Goal: Obtain resource: Download file/media

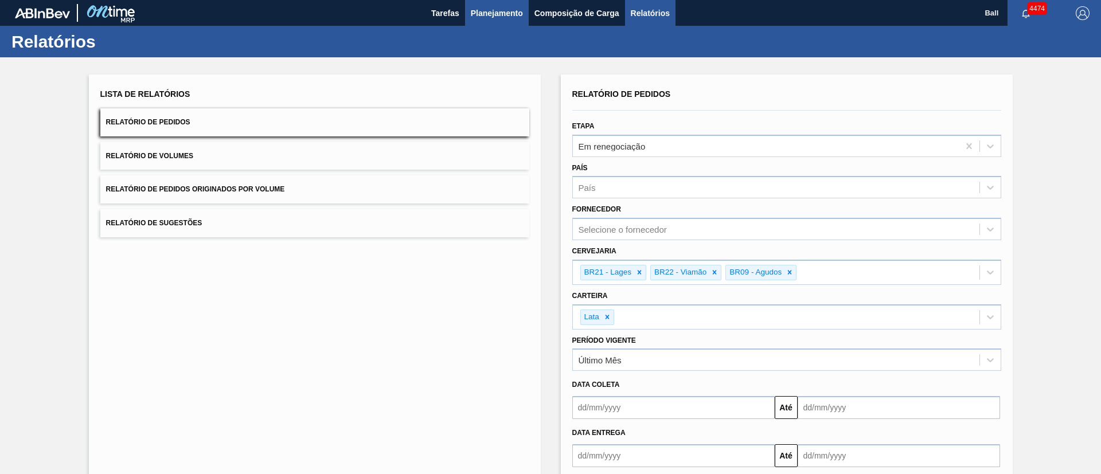
click at [509, 15] on span "Planejamento" at bounding box center [497, 13] width 52 height 14
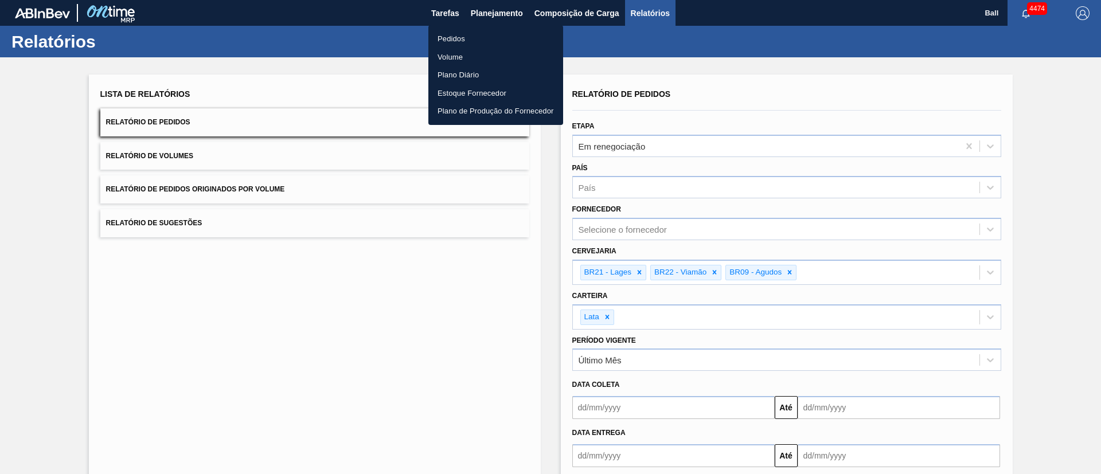
click at [499, 9] on div at bounding box center [550, 237] width 1101 height 474
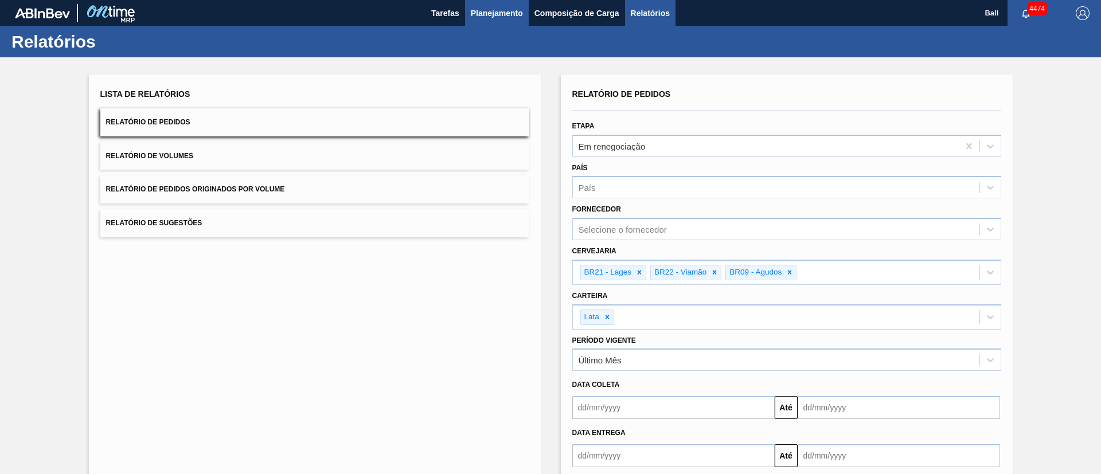
click at [500, 13] on span "Planejamento" at bounding box center [497, 13] width 52 height 14
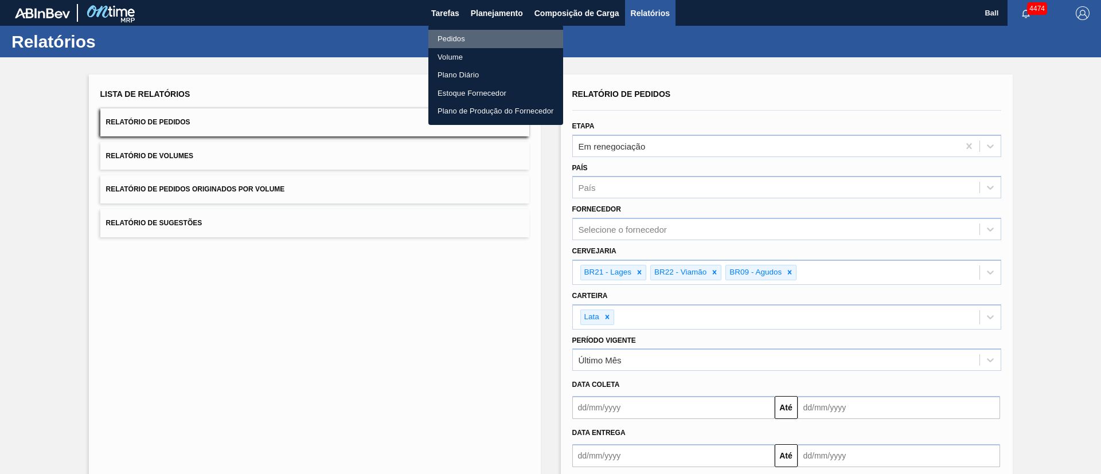
click at [445, 36] on li "Pedidos" at bounding box center [495, 39] width 135 height 18
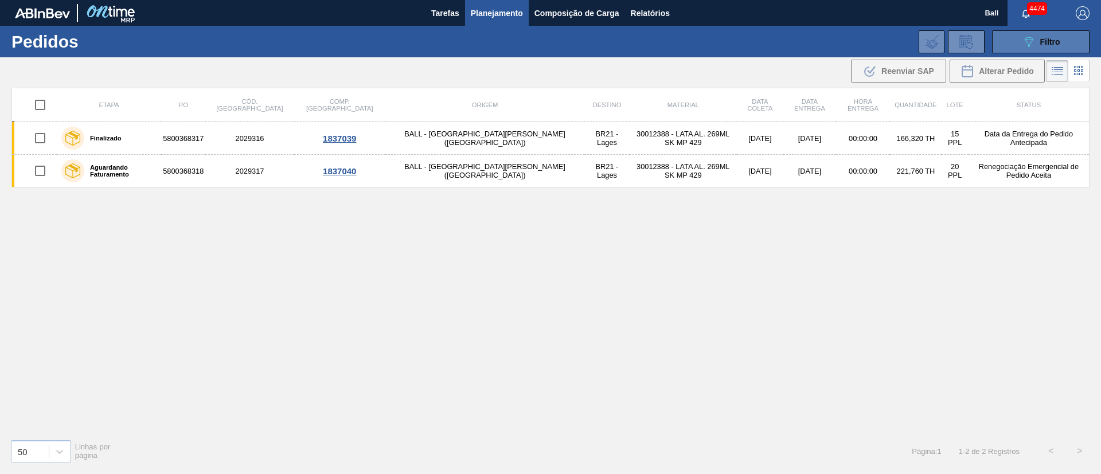
click at [1052, 36] on div "089F7B8B-B2A5-4AFE-B5C0-19BA573D28AC Filtro" at bounding box center [1041, 42] width 38 height 14
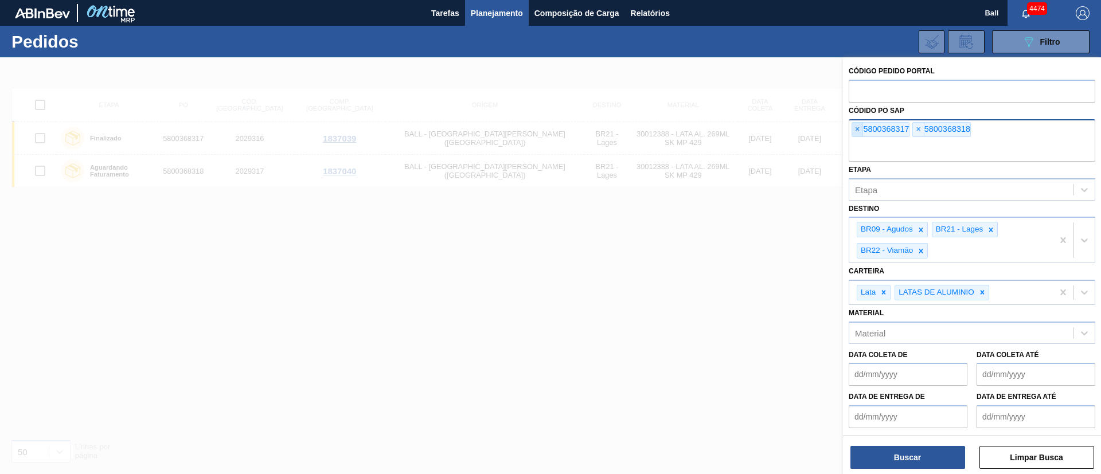
click at [860, 127] on span "×" at bounding box center [857, 130] width 11 height 14
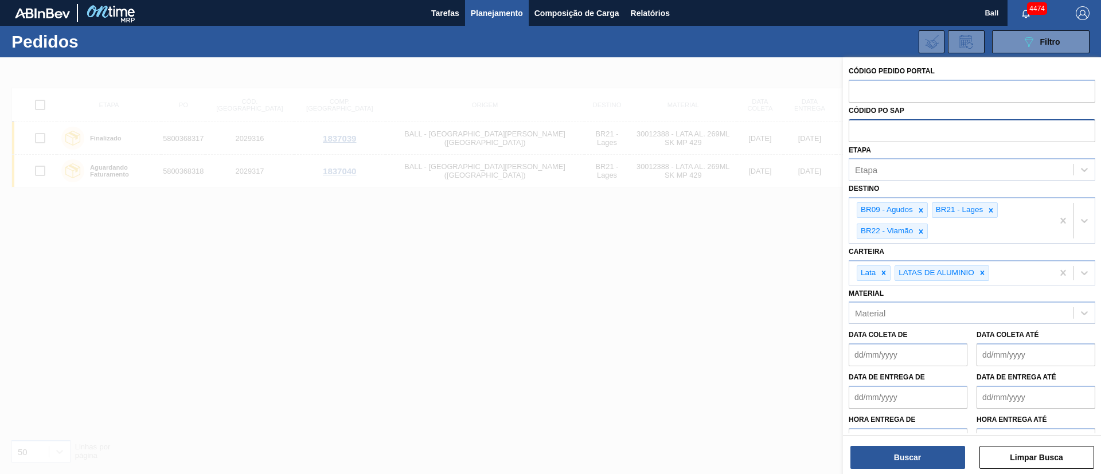
click at [860, 127] on input "text" at bounding box center [972, 130] width 247 height 22
paste input "text"
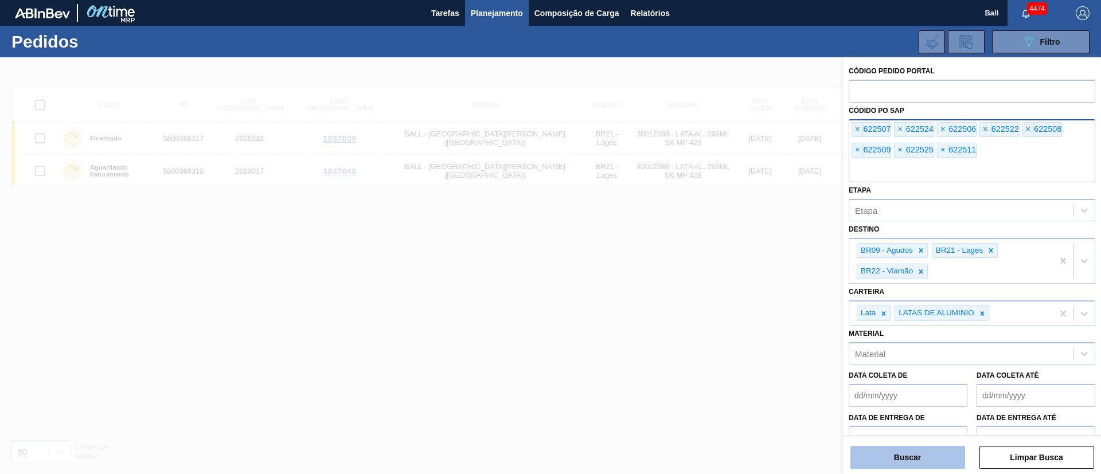
drag, startPoint x: 910, startPoint y: 456, endPoint x: 905, endPoint y: 446, distance: 11.5
click at [909, 452] on button "Buscar" at bounding box center [907, 457] width 115 height 23
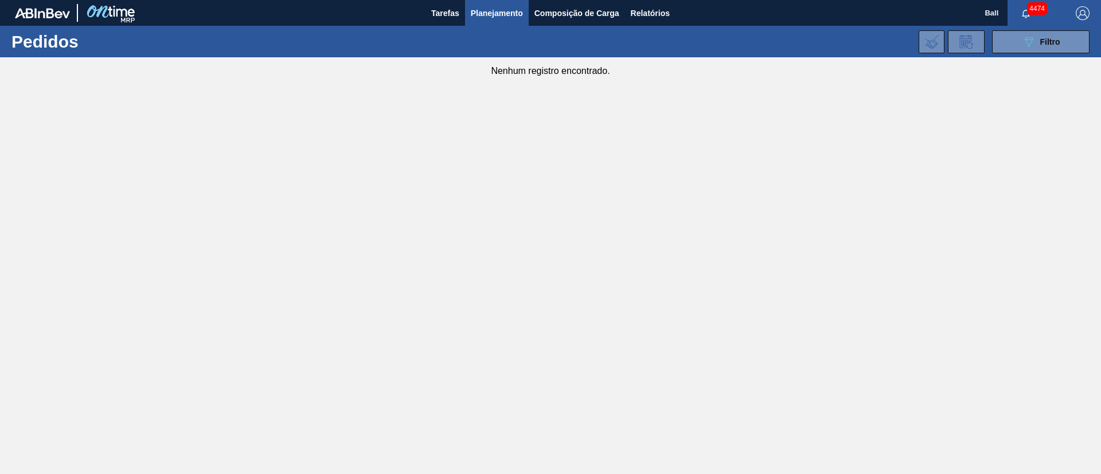
click at [514, 16] on span "Planejamento" at bounding box center [497, 13] width 52 height 14
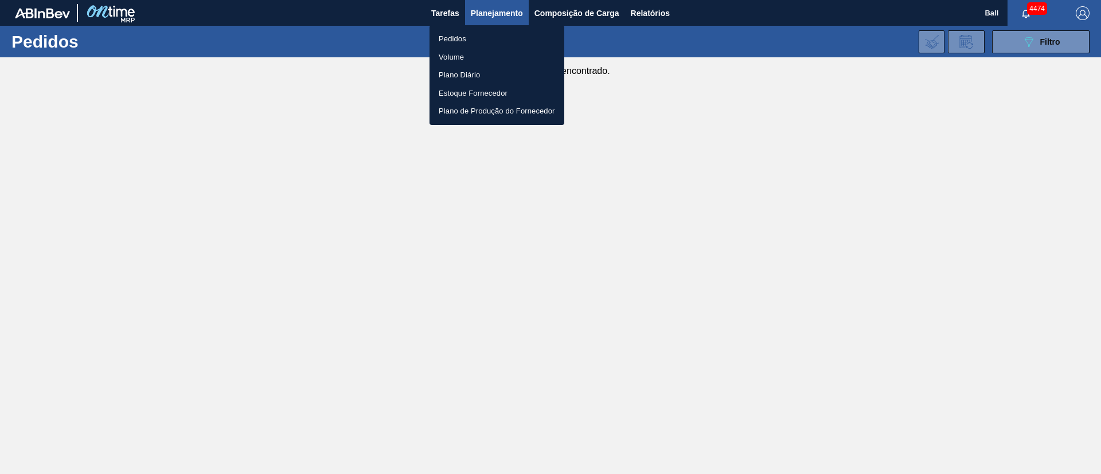
click at [451, 54] on li "Volume" at bounding box center [496, 57] width 135 height 18
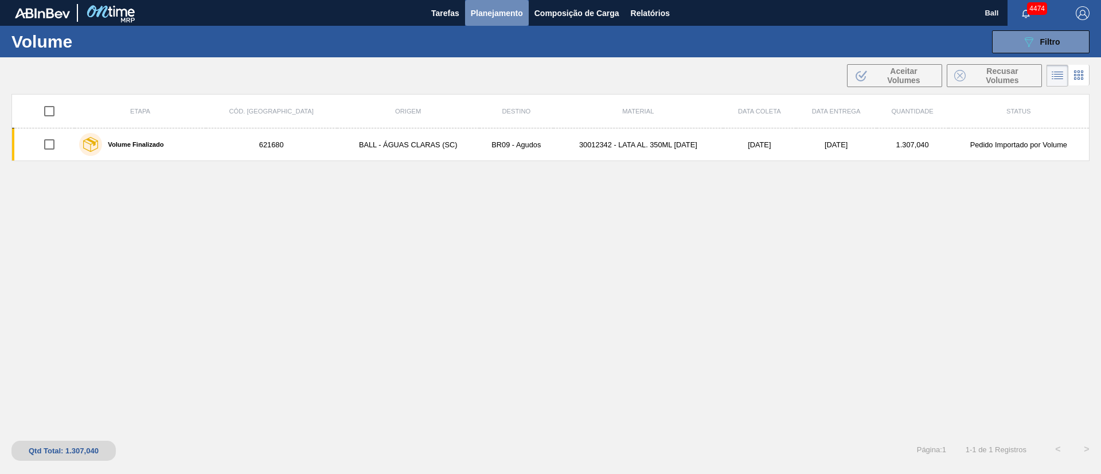
click at [496, 9] on span "Planejamento" at bounding box center [497, 13] width 52 height 14
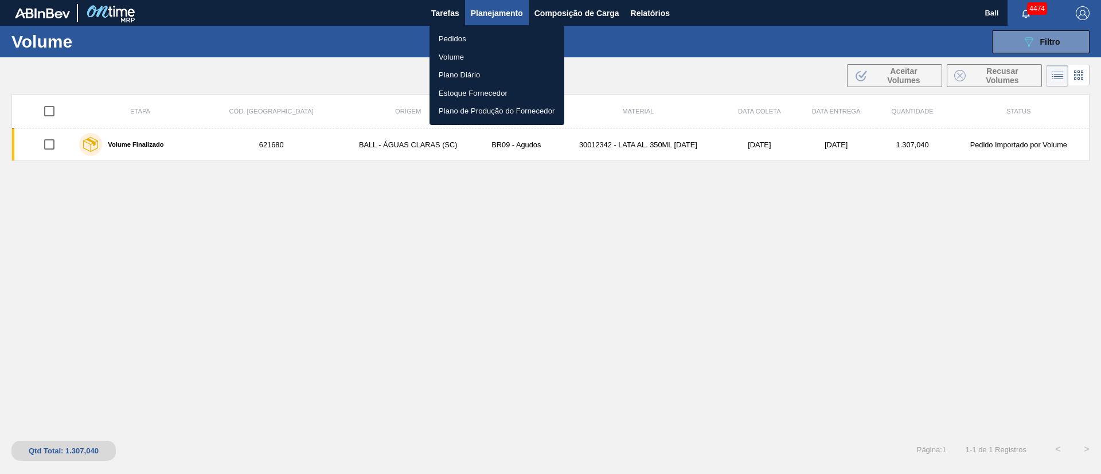
click at [455, 54] on li "Volume" at bounding box center [496, 57] width 135 height 18
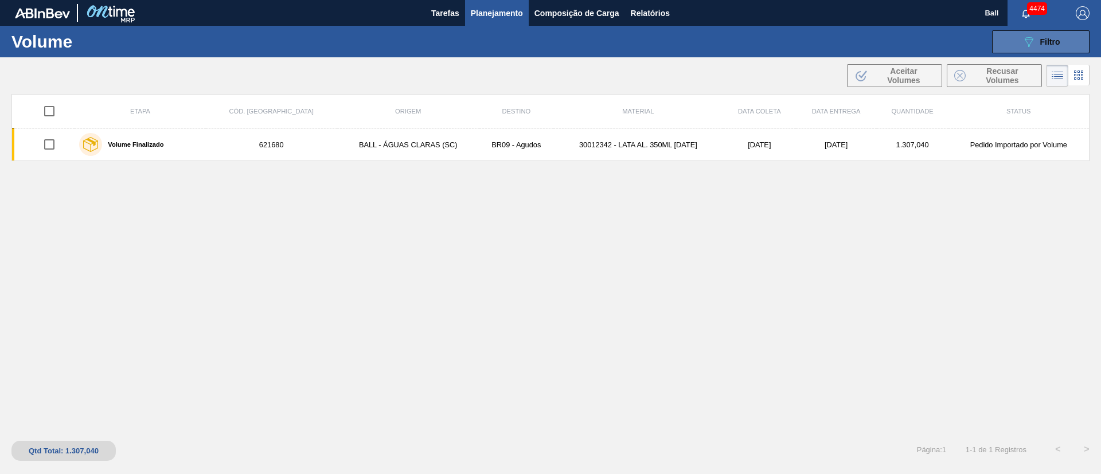
click at [1008, 40] on button "089F7B8B-B2A5-4AFE-B5C0-19BA573D28AC Filtro" at bounding box center [1040, 41] width 97 height 23
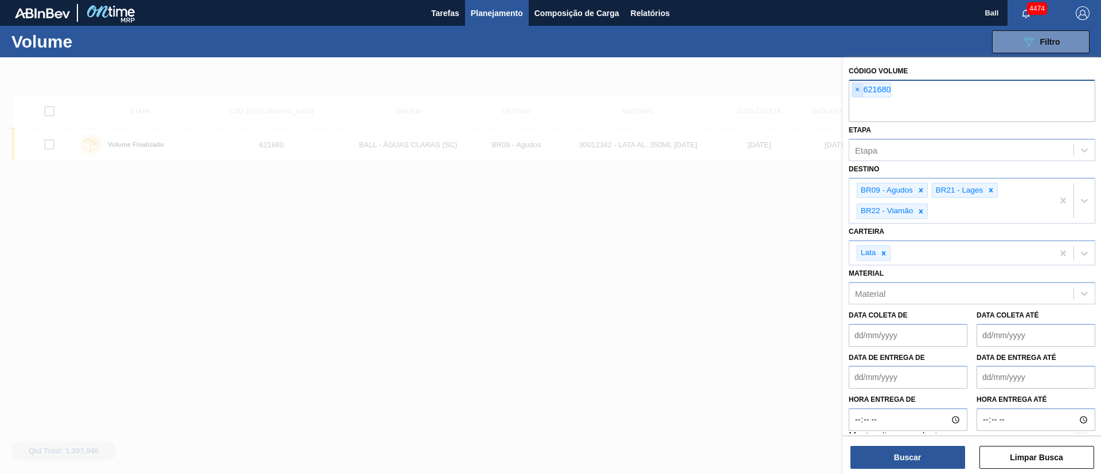
click at [859, 87] on span "×" at bounding box center [857, 90] width 11 height 14
paste input "text"
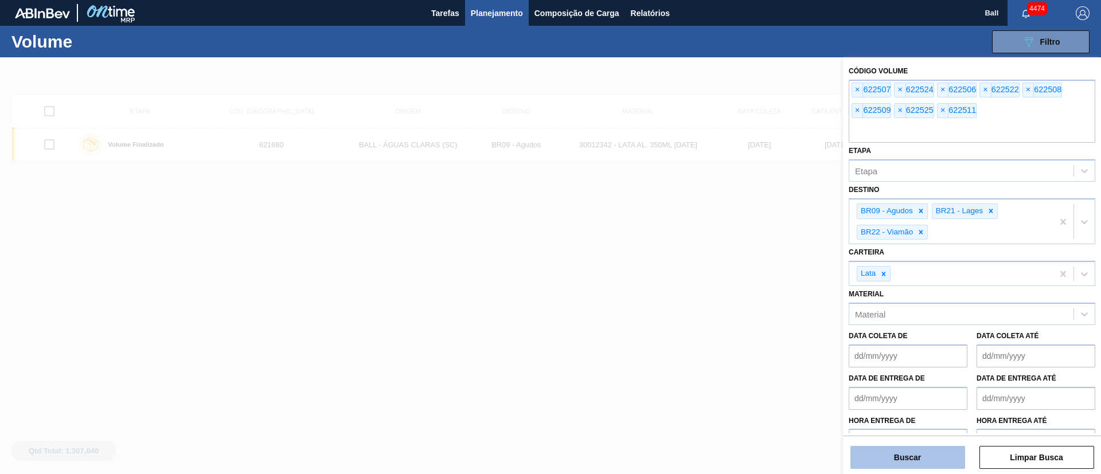
click at [932, 458] on button "Buscar" at bounding box center [907, 457] width 115 height 23
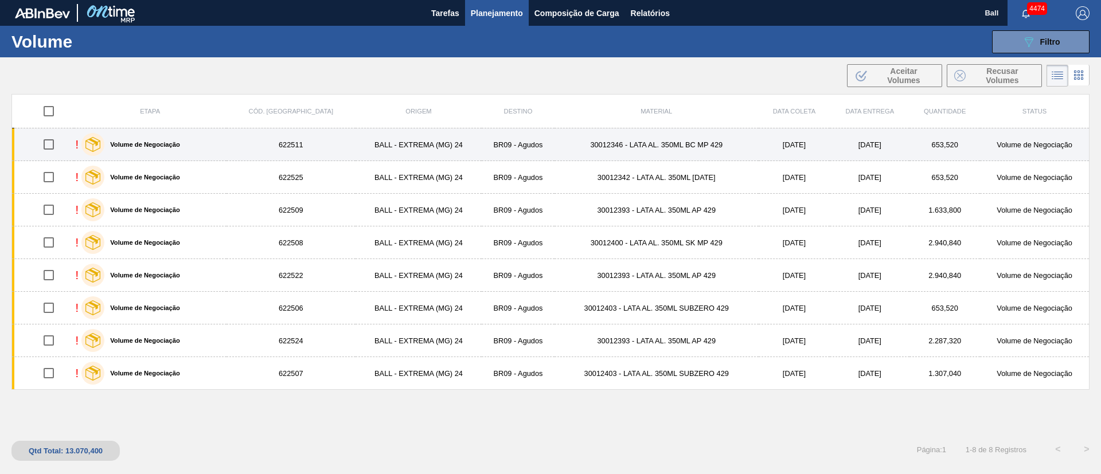
click at [692, 148] on td "30012346 - LATA AL. 350ML BC MP 429" at bounding box center [656, 144] width 204 height 33
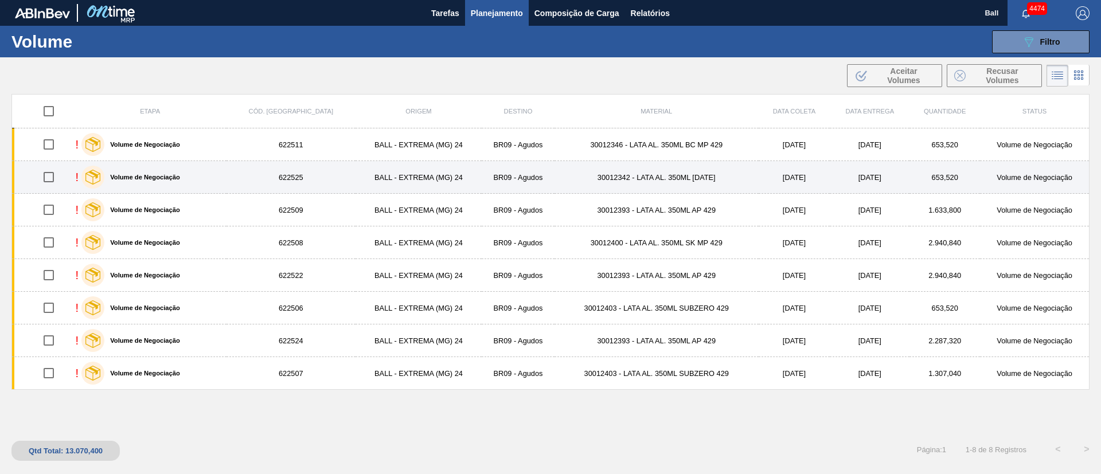
click at [682, 179] on td "30012342 - LATA AL. 350ML BC 429" at bounding box center [656, 177] width 204 height 33
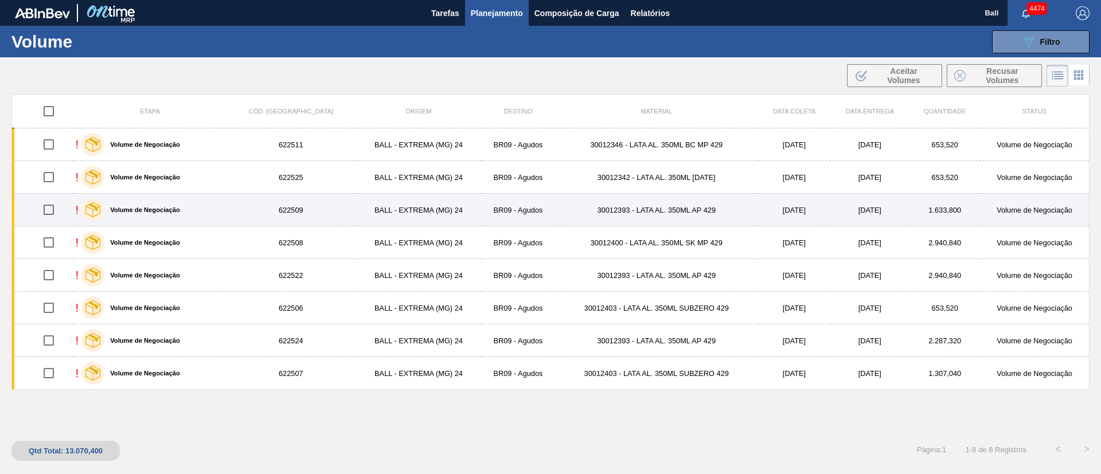
click at [554, 207] on td "30012393 - LATA AL. 350ML AP 429" at bounding box center [656, 210] width 204 height 33
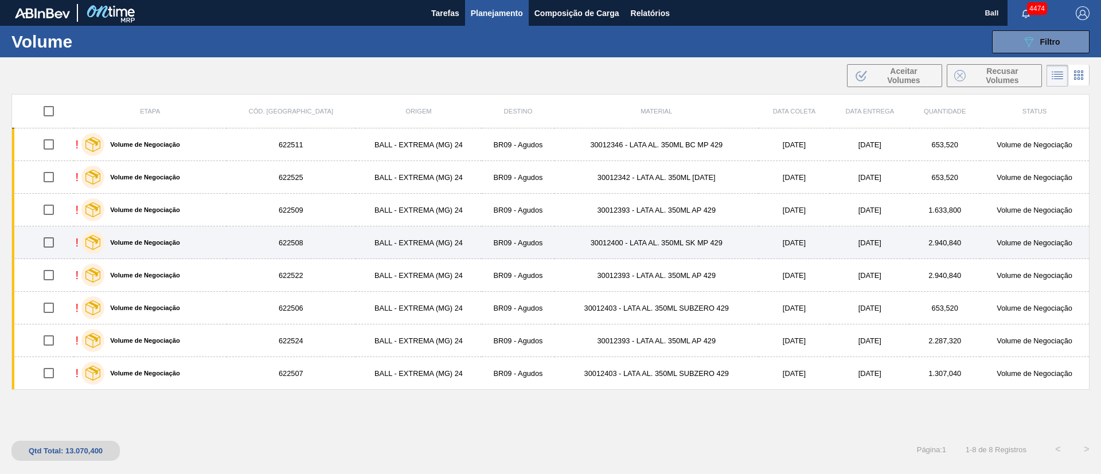
click at [482, 246] on td "BR09 - Agudos" at bounding box center [518, 242] width 73 height 33
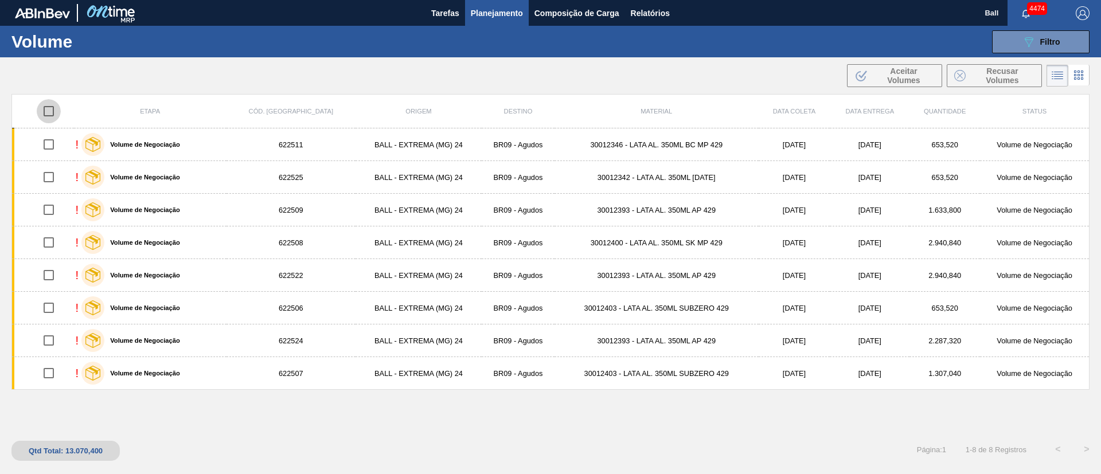
click at [53, 114] on input "checkbox" at bounding box center [49, 111] width 24 height 24
checkbox input "true"
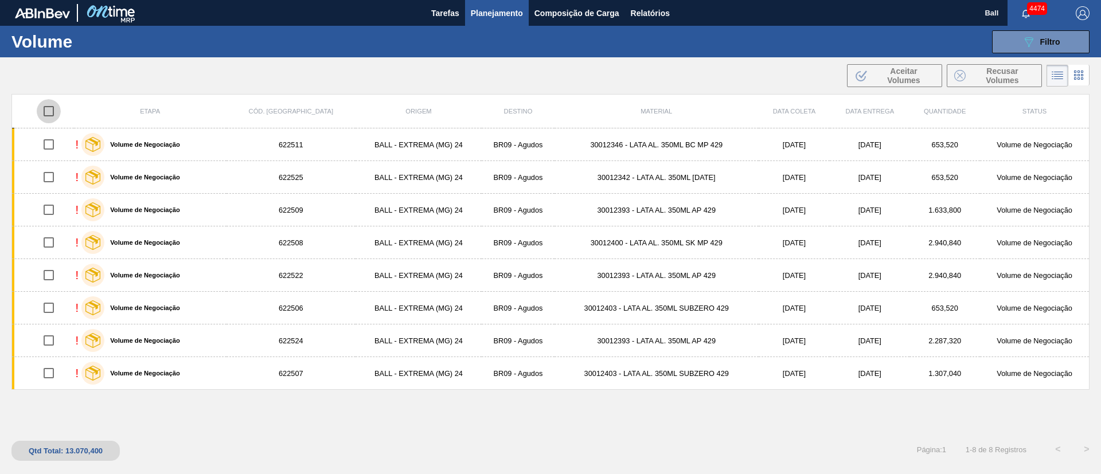
checkbox input "true"
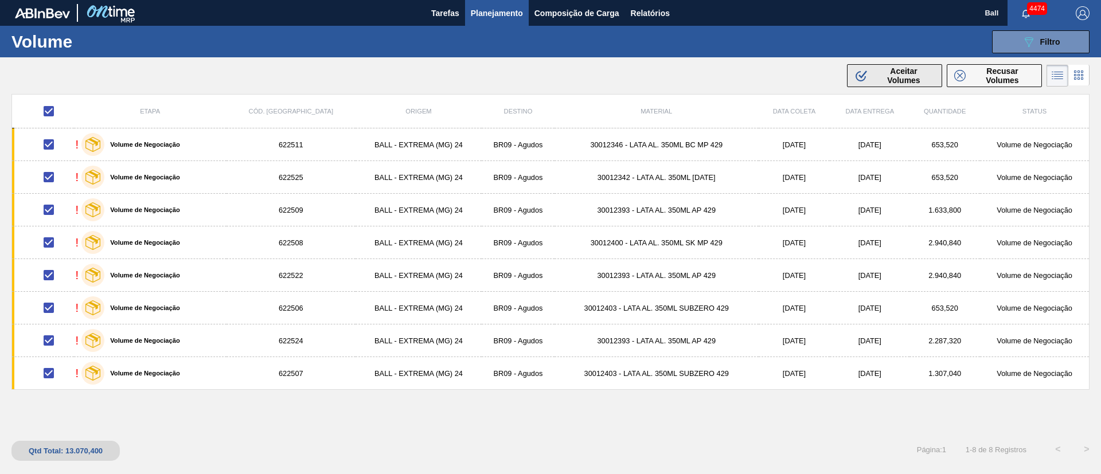
click at [883, 75] on span "Aceitar Volumes" at bounding box center [904, 76] width 62 height 18
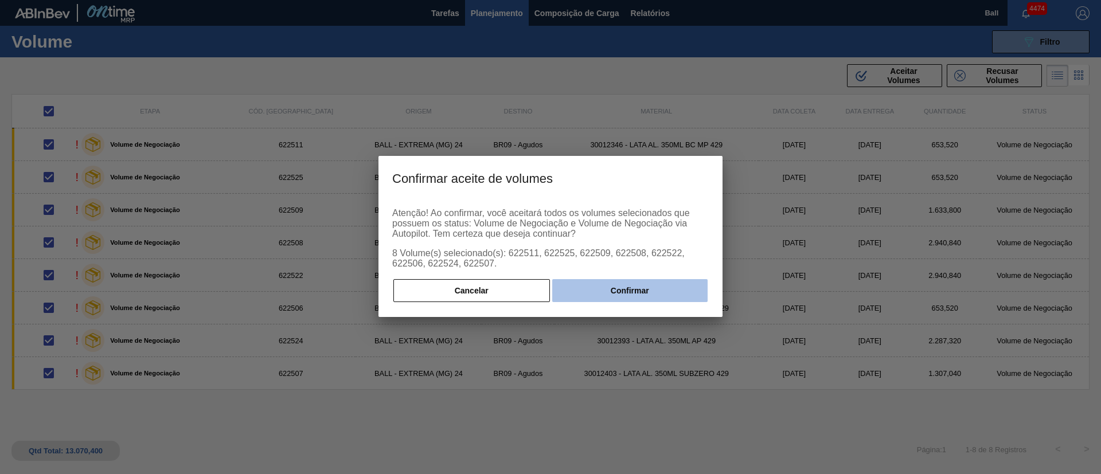
click at [602, 292] on button "Confirmar" at bounding box center [629, 290] width 155 height 23
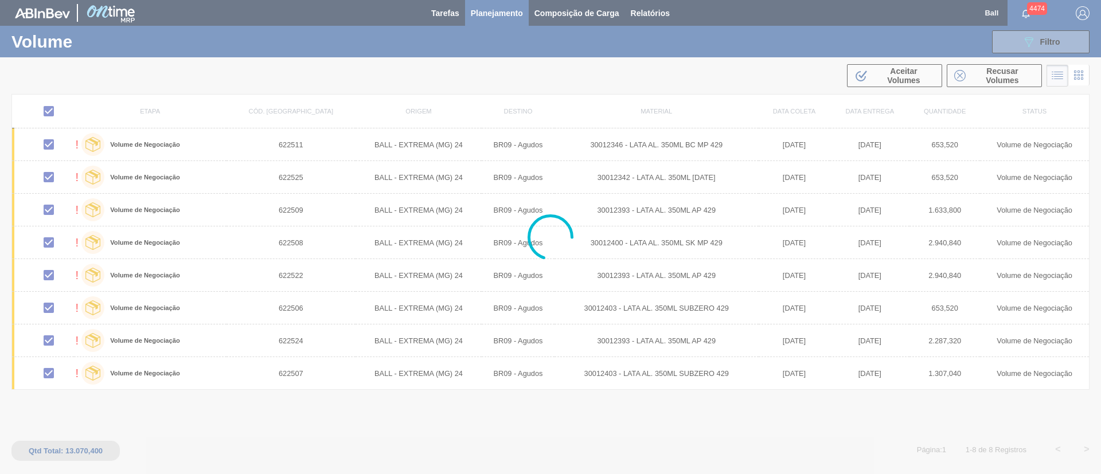
checkbox input "false"
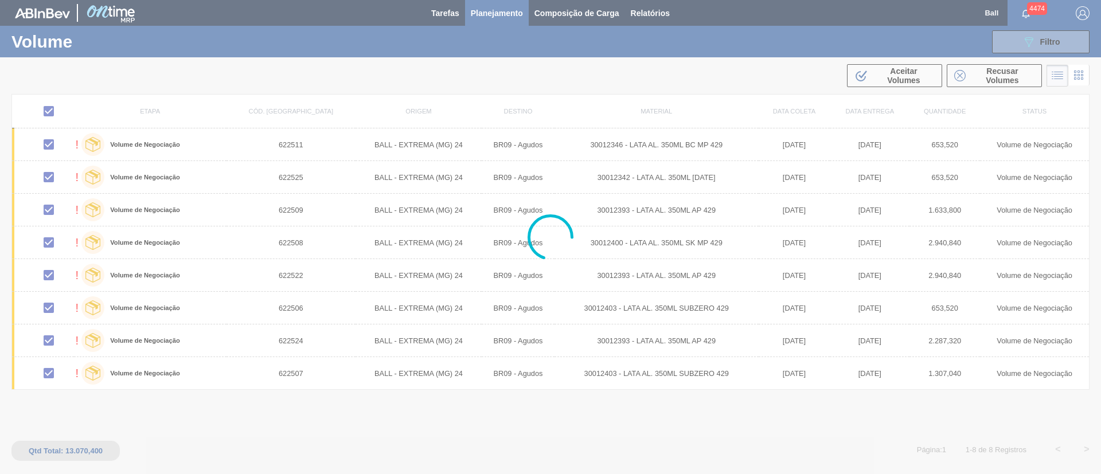
checkbox input "false"
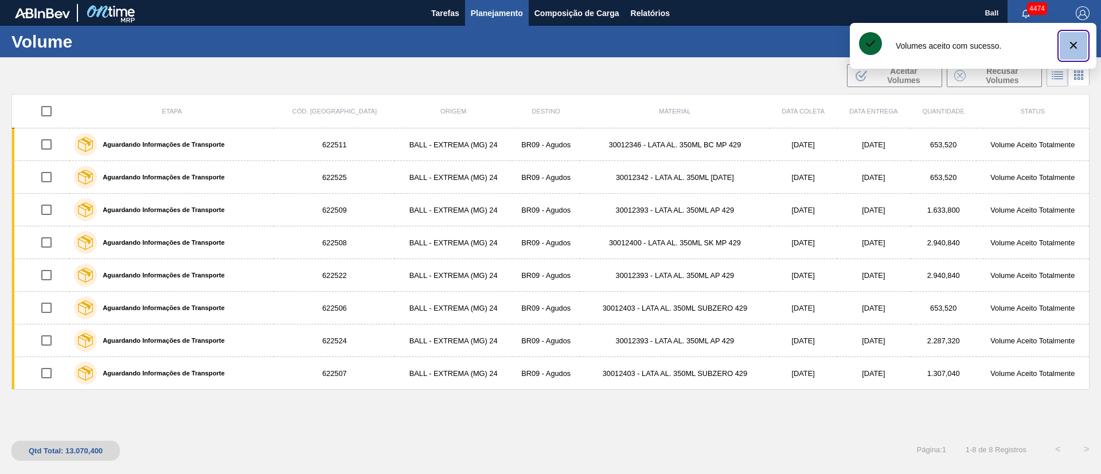
click at [1076, 42] on icon "botão de ícone" at bounding box center [1073, 45] width 7 height 7
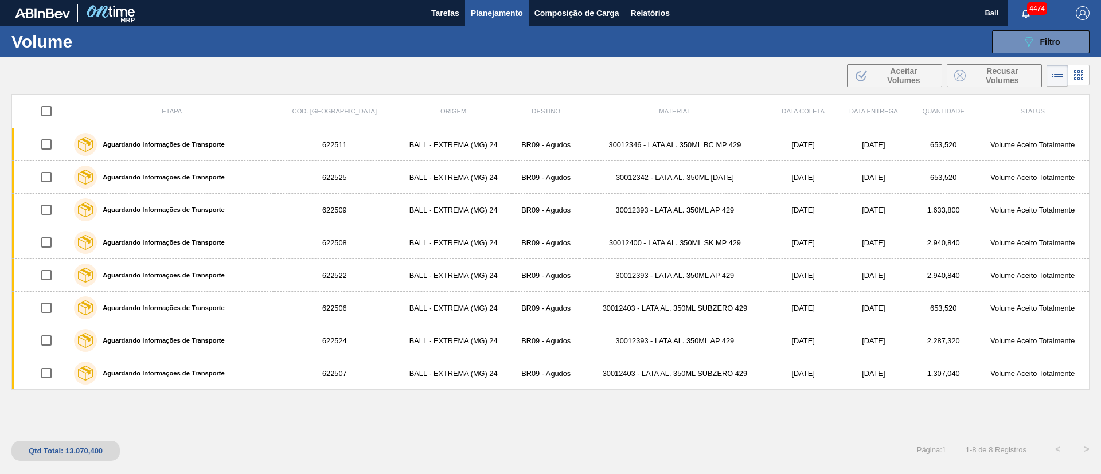
click at [150, 105] on th "Etapa" at bounding box center [171, 112] width 205 height 34
click at [48, 115] on input "checkbox" at bounding box center [46, 111] width 24 height 24
checkbox input "true"
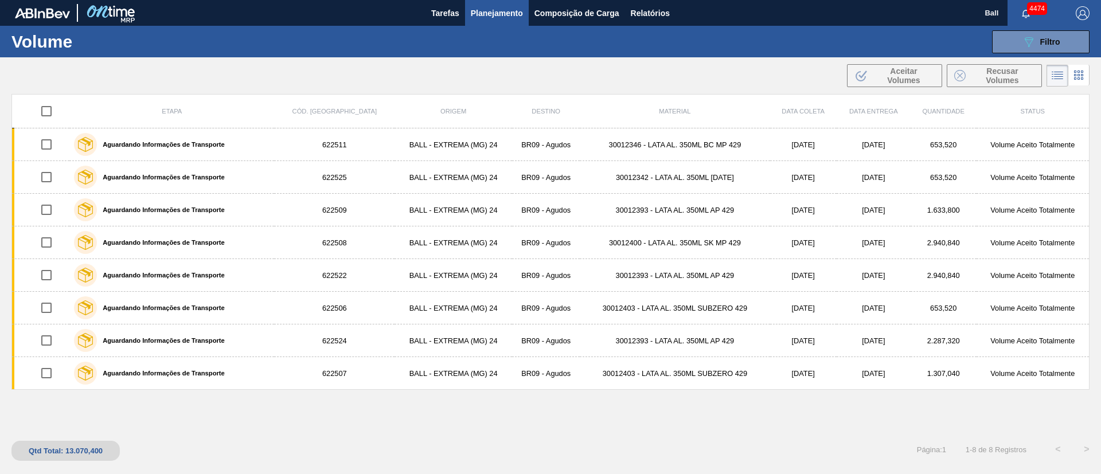
checkbox input "true"
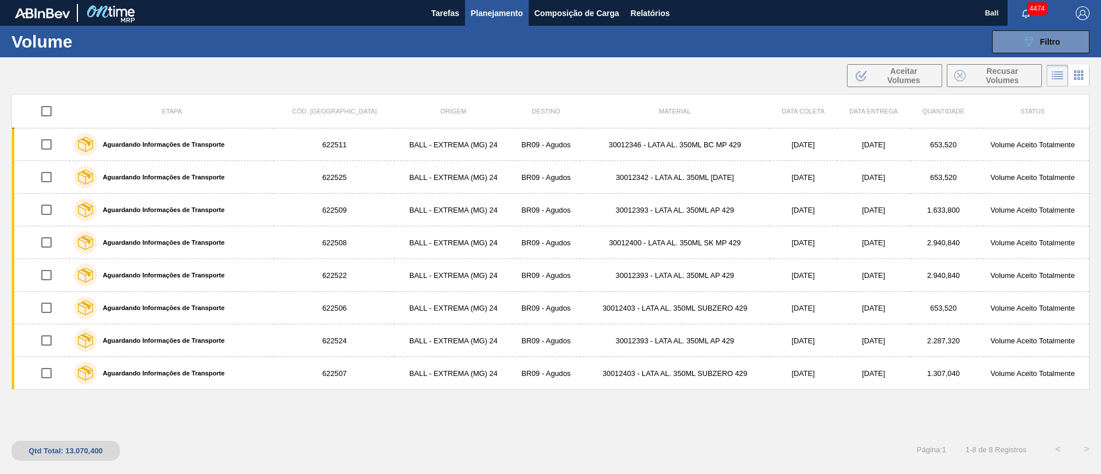
checkbox input "true"
click at [1037, 41] on div "089F7B8B-B2A5-4AFE-B5C0-19BA573D28AC Filtro" at bounding box center [1041, 42] width 38 height 14
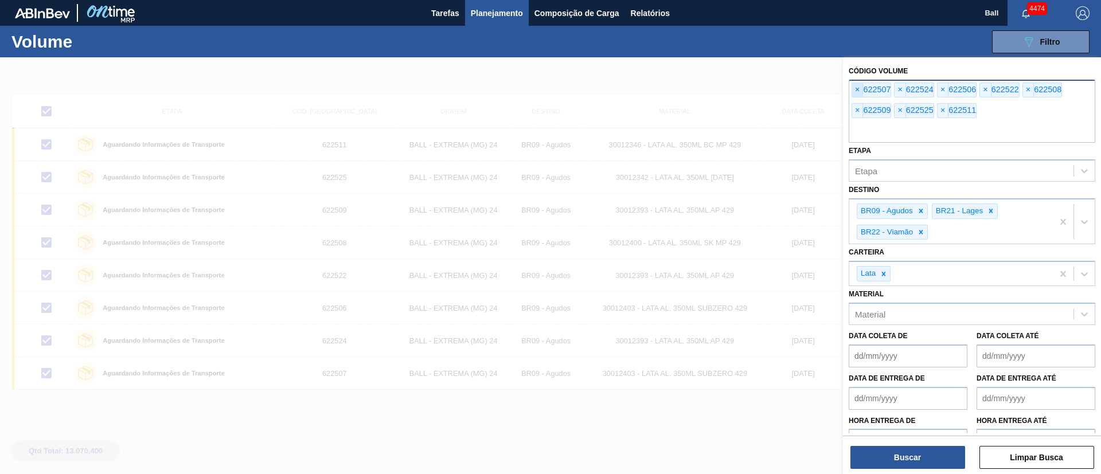
click at [858, 91] on span "×" at bounding box center [857, 90] width 11 height 14
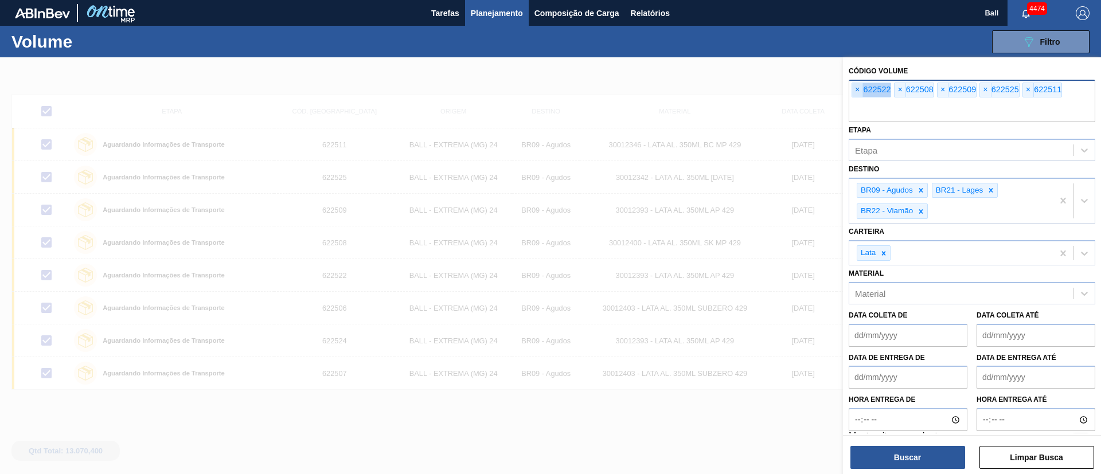
click at [858, 91] on span "×" at bounding box center [857, 90] width 11 height 14
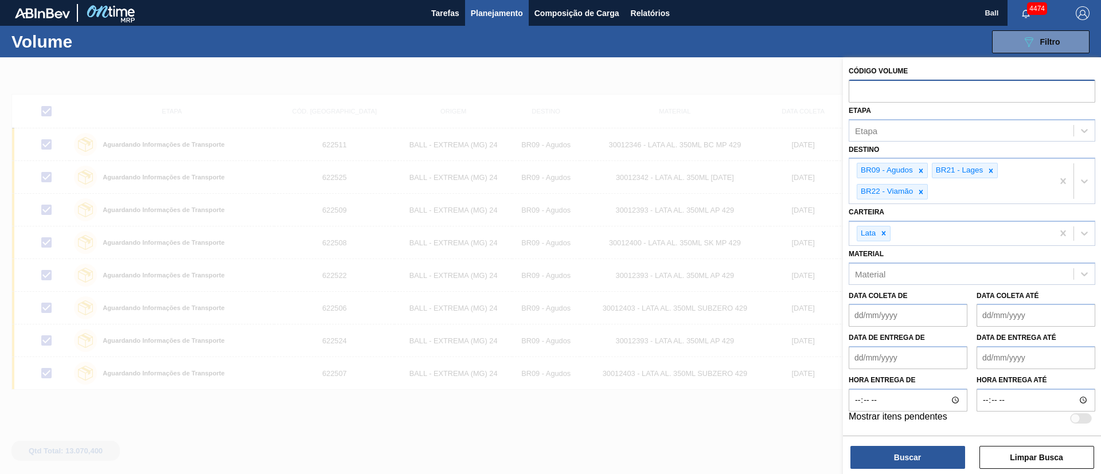
paste input "text"
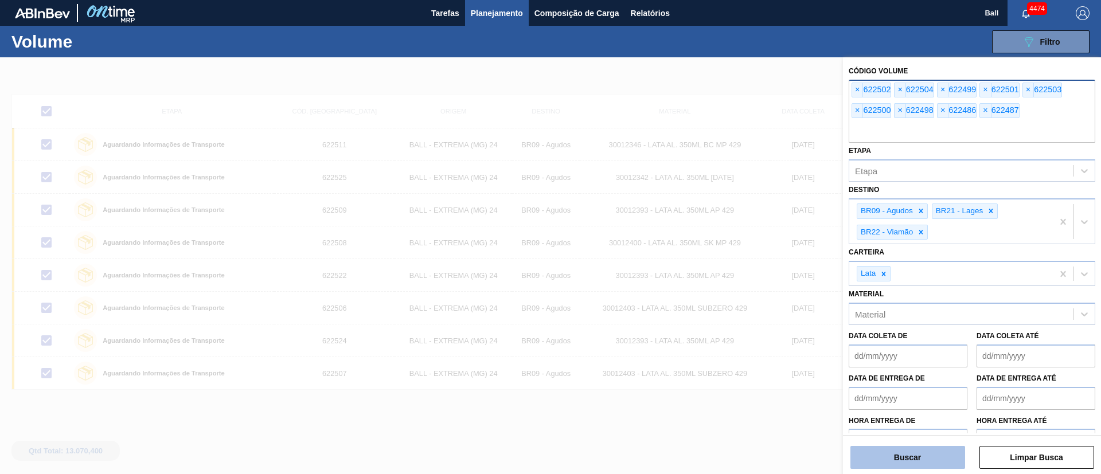
click at [927, 461] on button "Buscar" at bounding box center [907, 457] width 115 height 23
checkbox input "false"
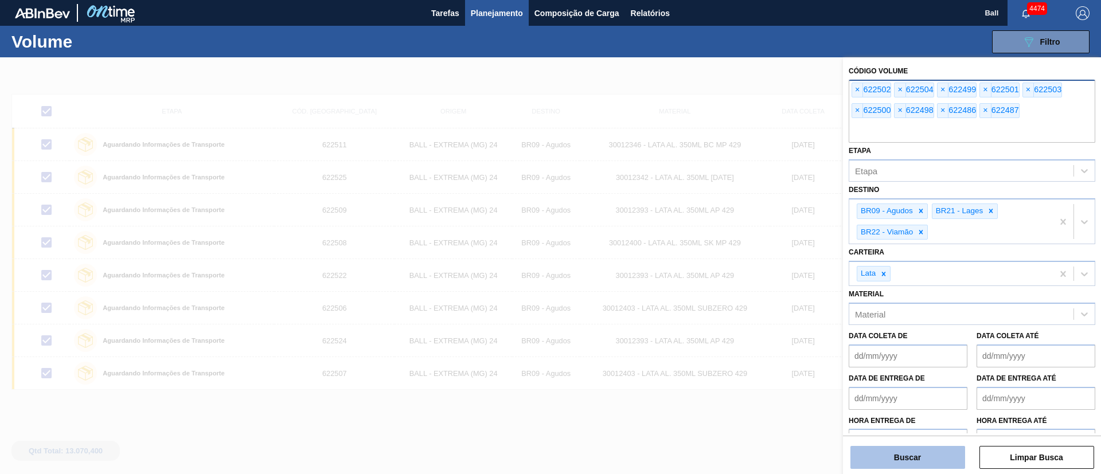
checkbox input "false"
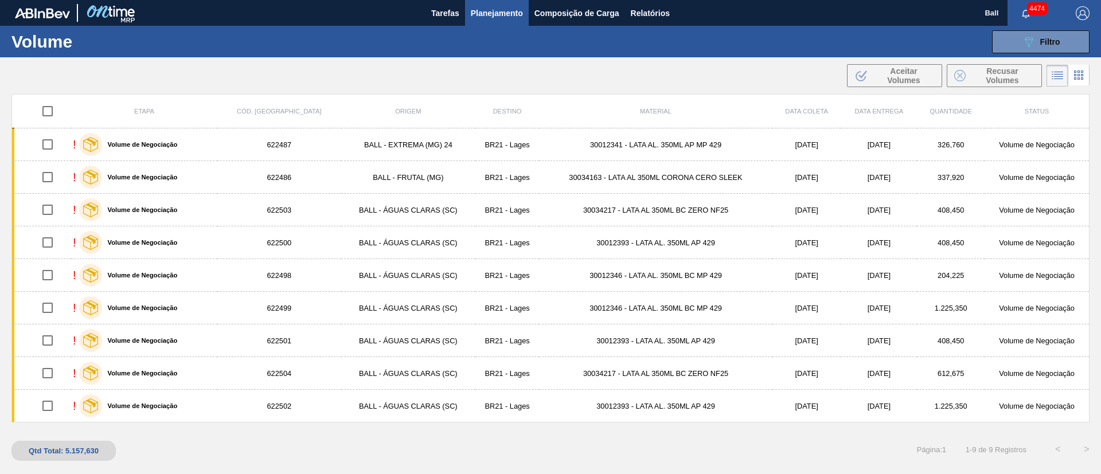
click at [48, 111] on input "checkbox" at bounding box center [48, 111] width 24 height 24
checkbox input "true"
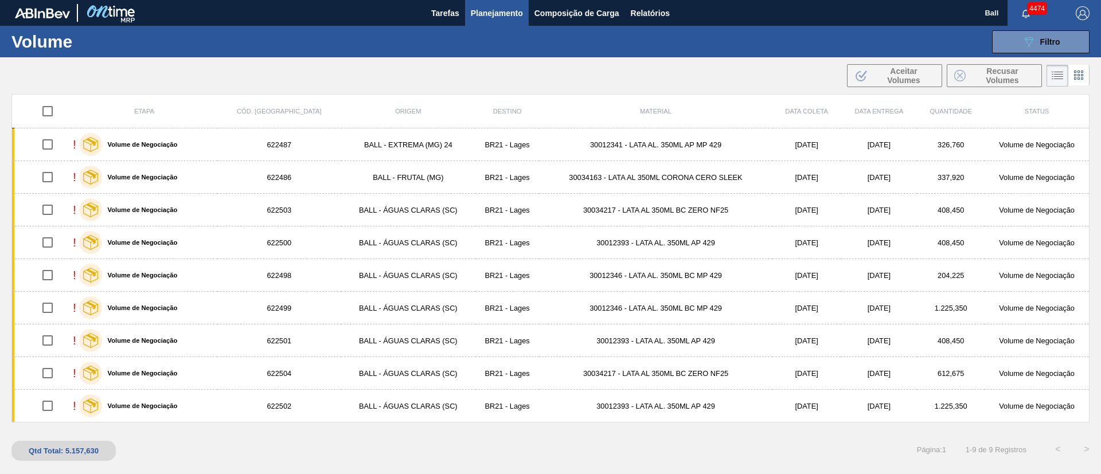
checkbox input "true"
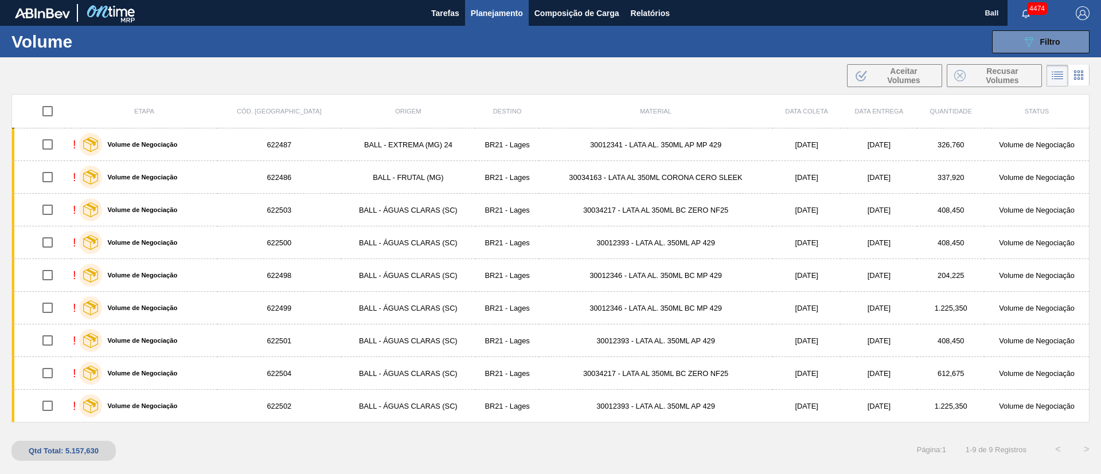
checkbox input "true"
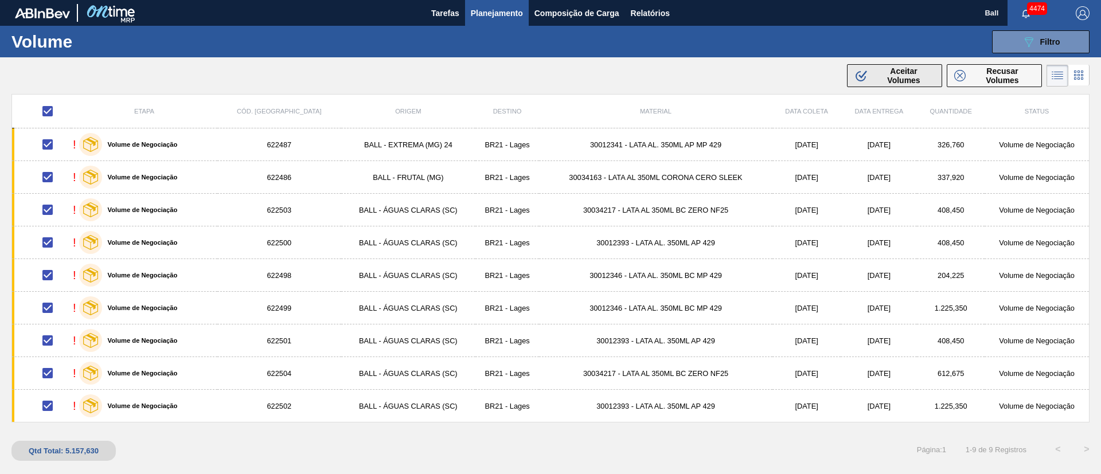
click at [901, 79] on span "Aceitar Volumes" at bounding box center [904, 76] width 62 height 18
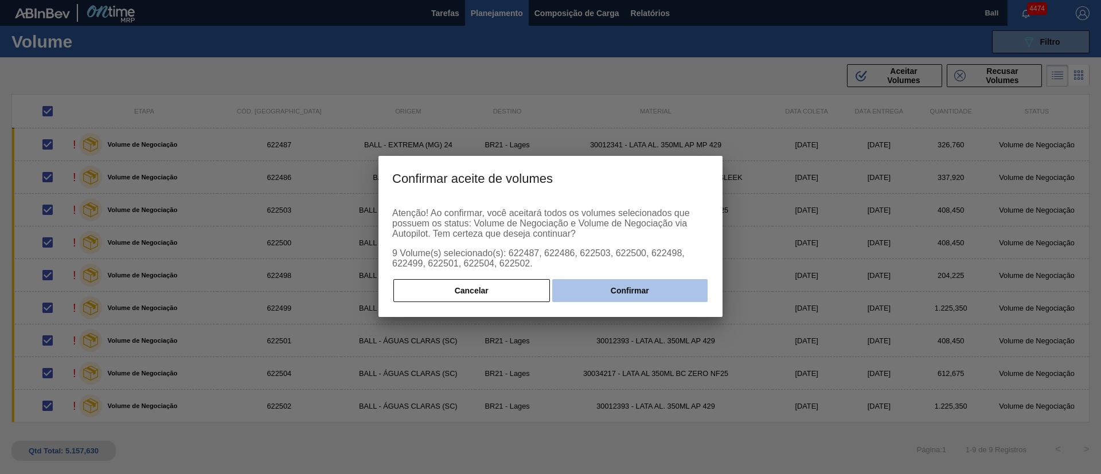
click at [661, 282] on button "Confirmar" at bounding box center [629, 290] width 155 height 23
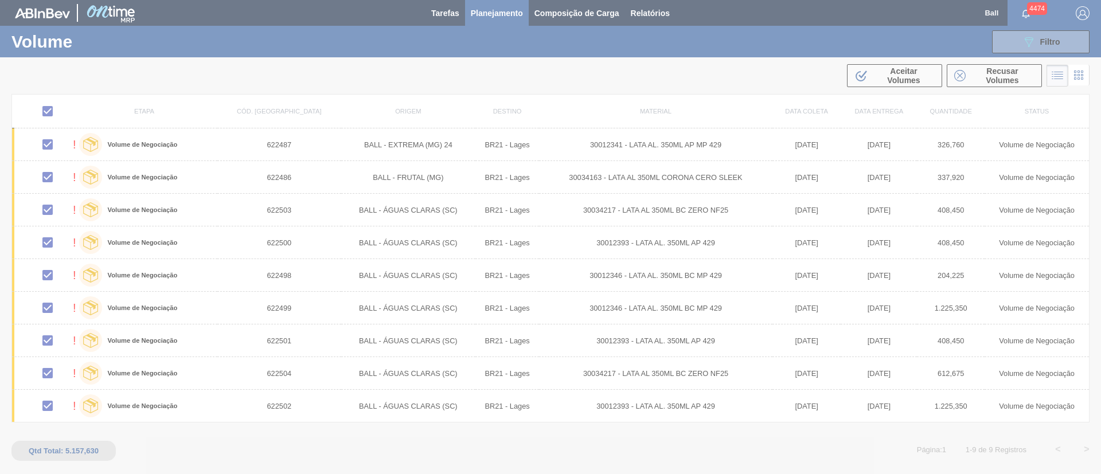
checkbox input "false"
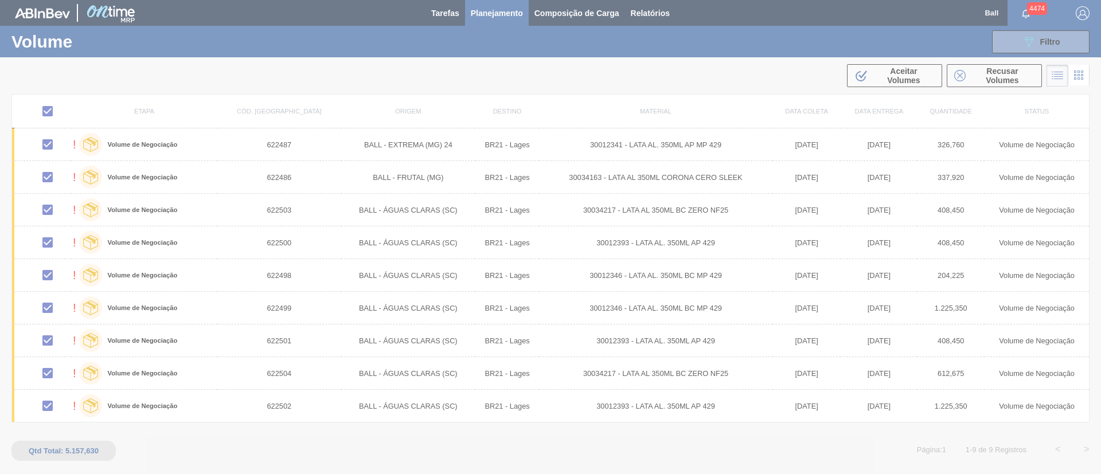
checkbox input "false"
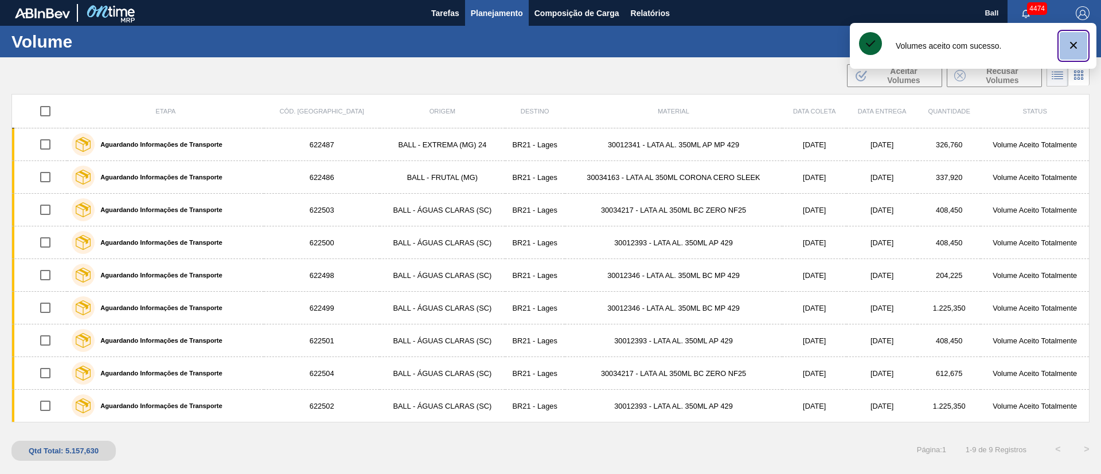
click at [1079, 47] on icon "botão de ícone" at bounding box center [1074, 45] width 14 height 14
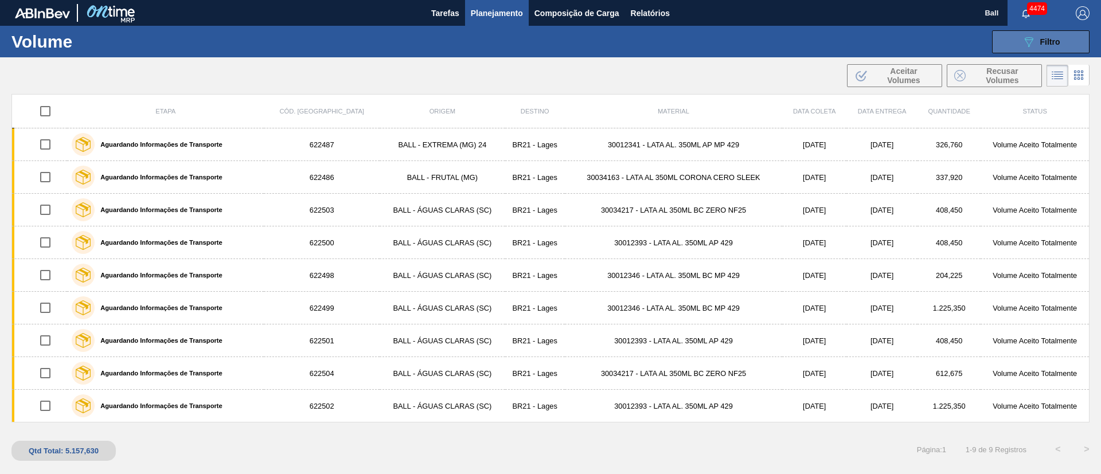
click at [1031, 42] on icon "089F7B8B-B2A5-4AFE-B5C0-19BA573D28AC" at bounding box center [1029, 42] width 14 height 14
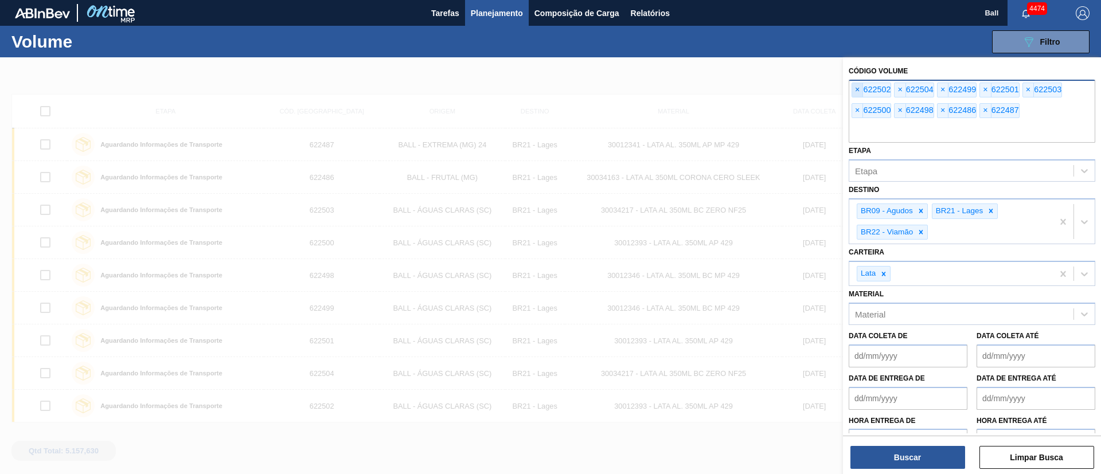
click at [857, 86] on span "×" at bounding box center [857, 90] width 11 height 14
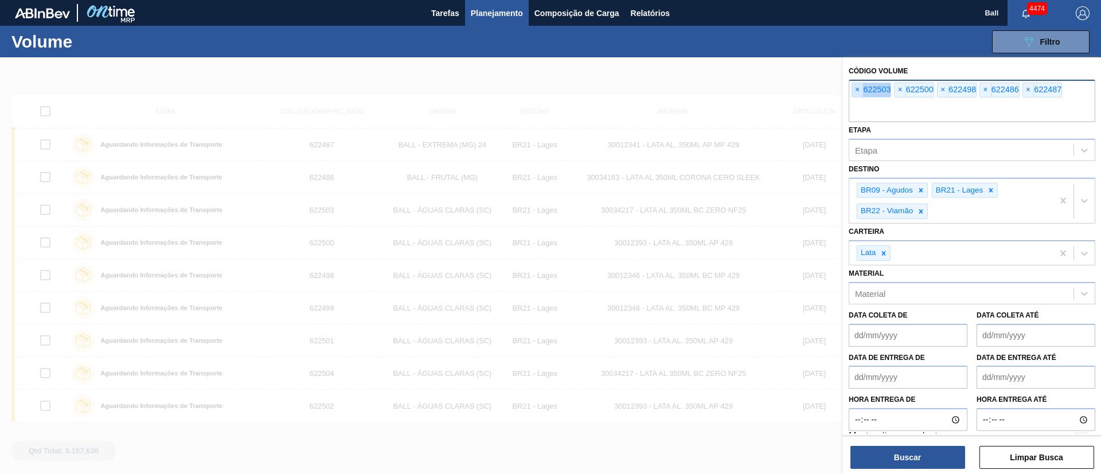
click at [857, 86] on span "×" at bounding box center [857, 90] width 11 height 14
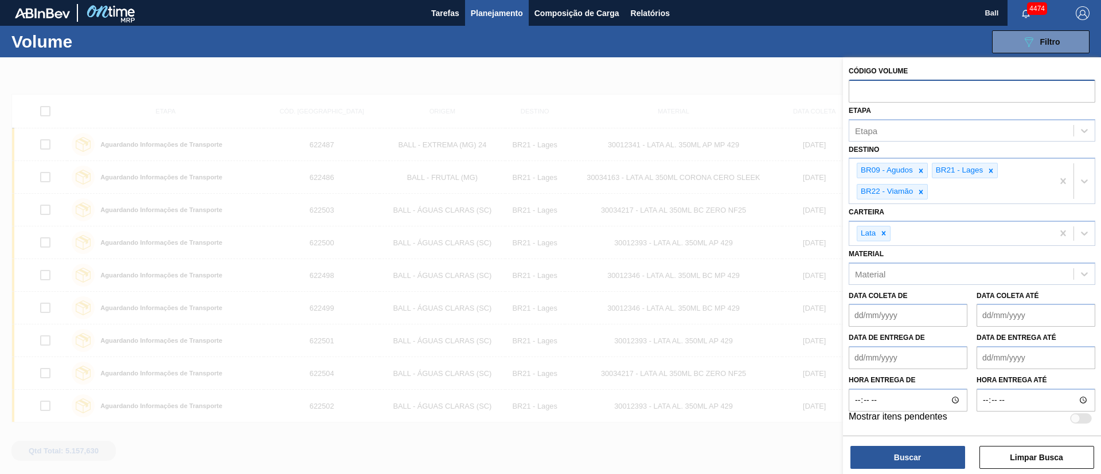
click at [857, 86] on input "text" at bounding box center [972, 91] width 247 height 22
paste input "text"
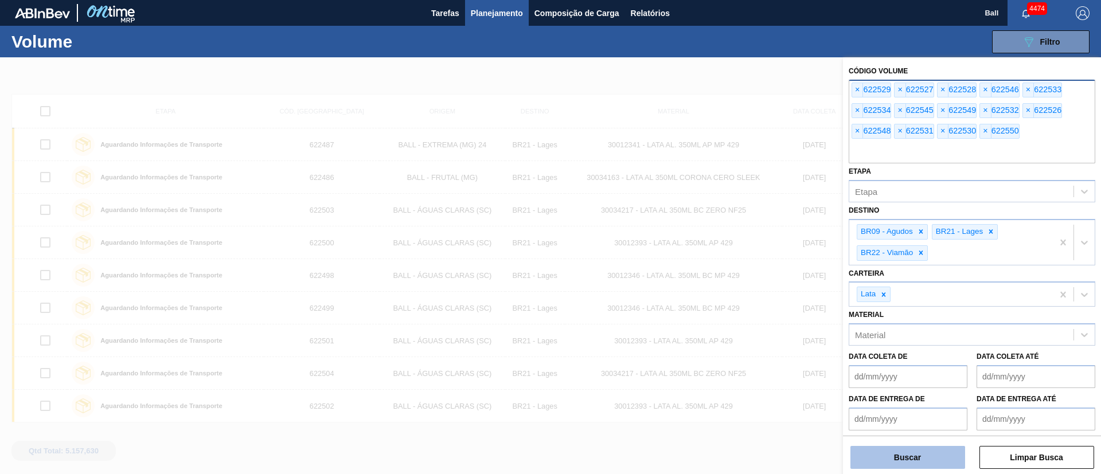
click at [936, 463] on button "Buscar" at bounding box center [907, 457] width 115 height 23
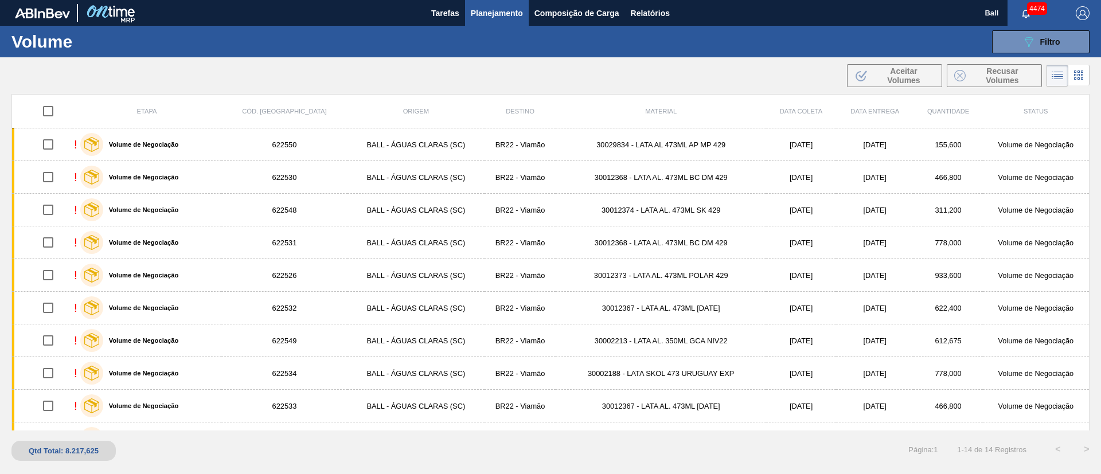
click at [49, 111] on input "checkbox" at bounding box center [48, 111] width 24 height 24
checkbox input "true"
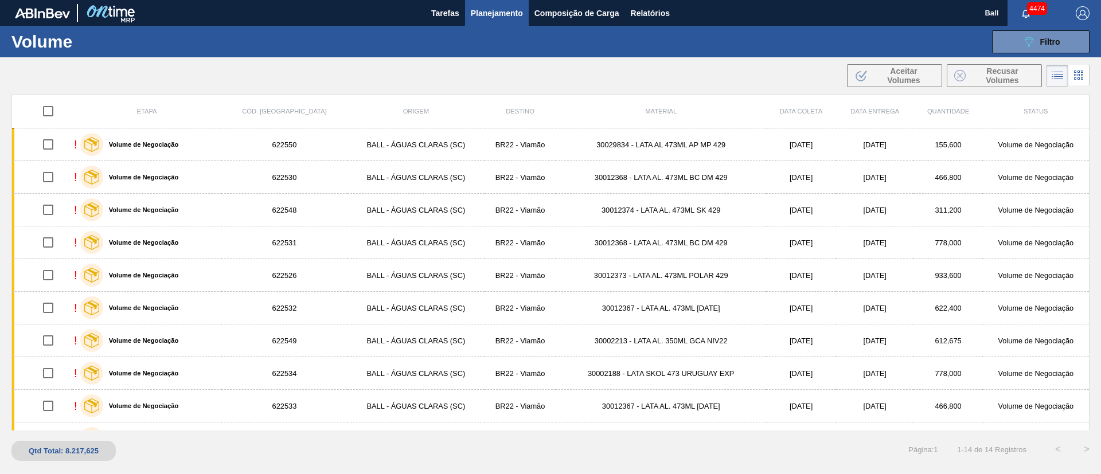
checkbox input "true"
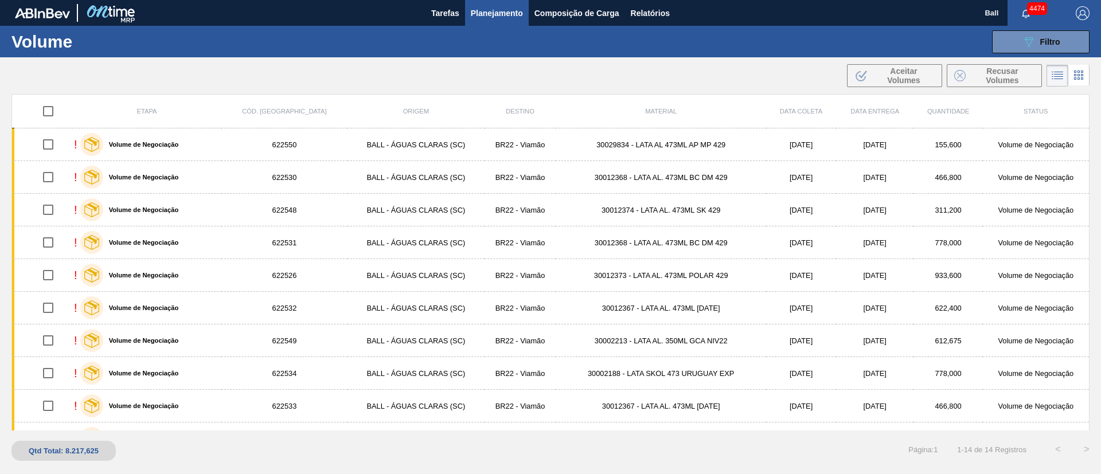
checkbox input "true"
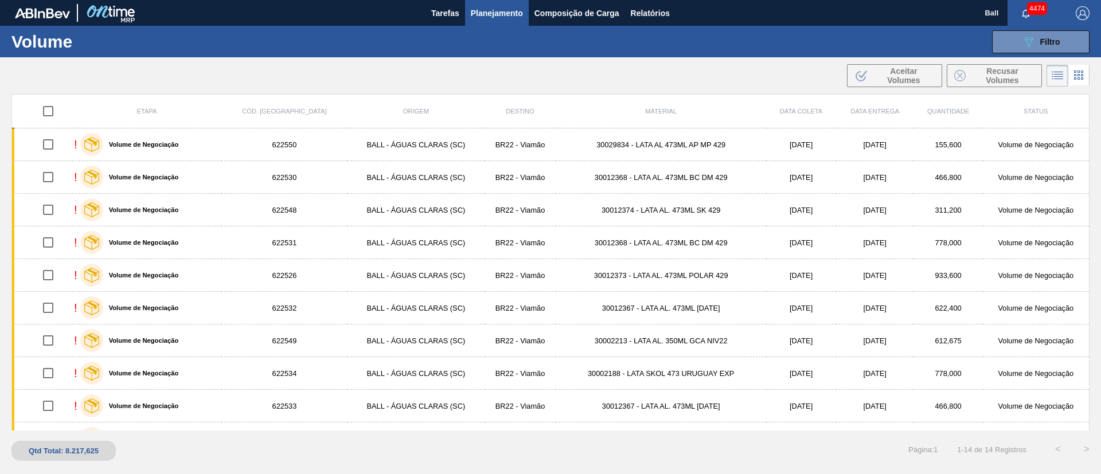
checkbox input "true"
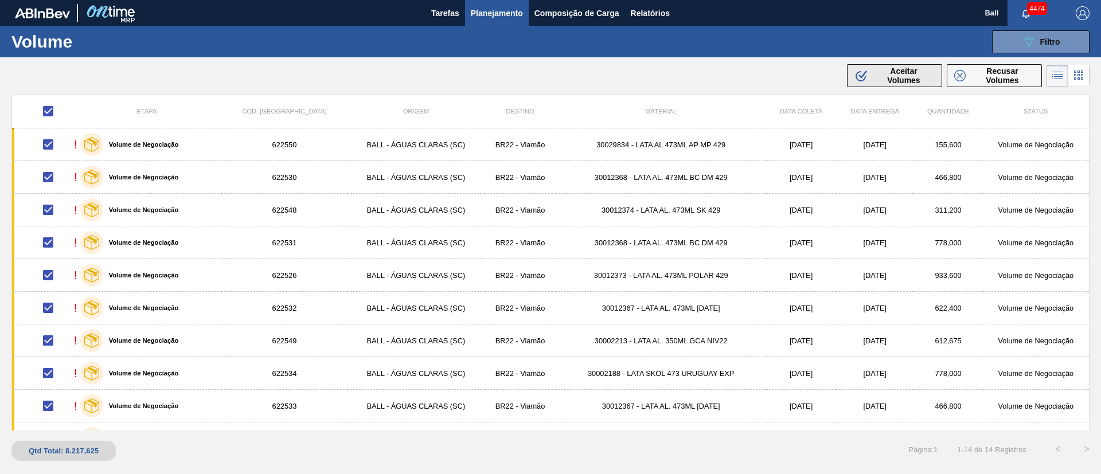
click at [878, 76] on span "Aceitar Volumes" at bounding box center [904, 76] width 62 height 18
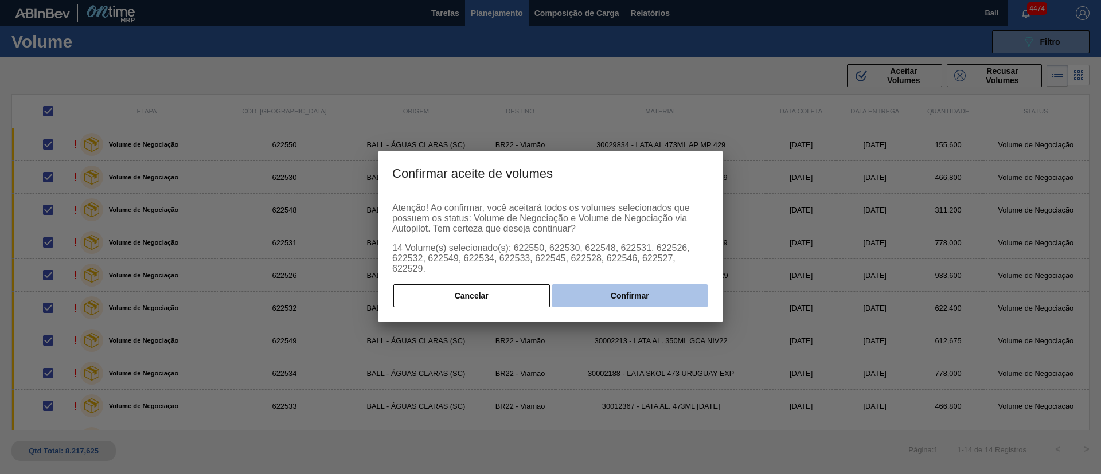
click at [679, 287] on button "Confirmar" at bounding box center [629, 295] width 155 height 23
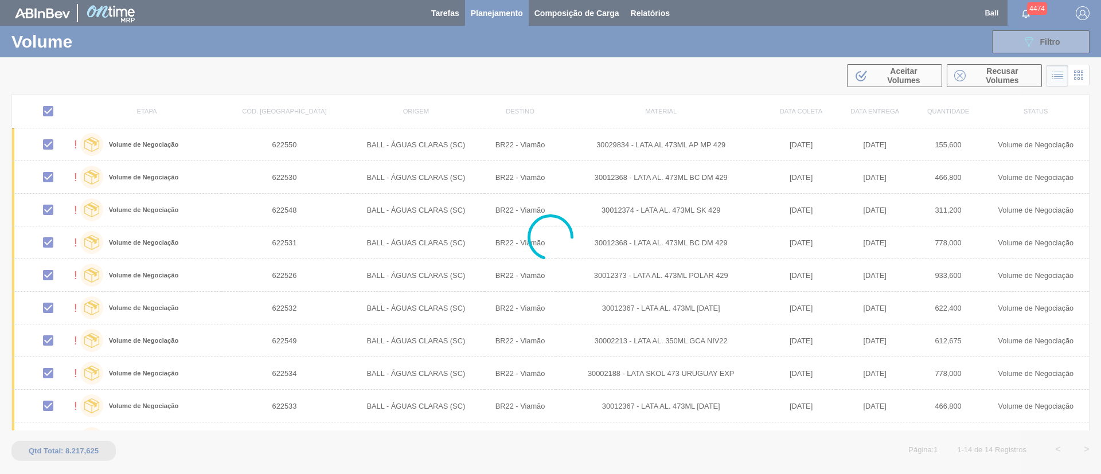
checkbox input "false"
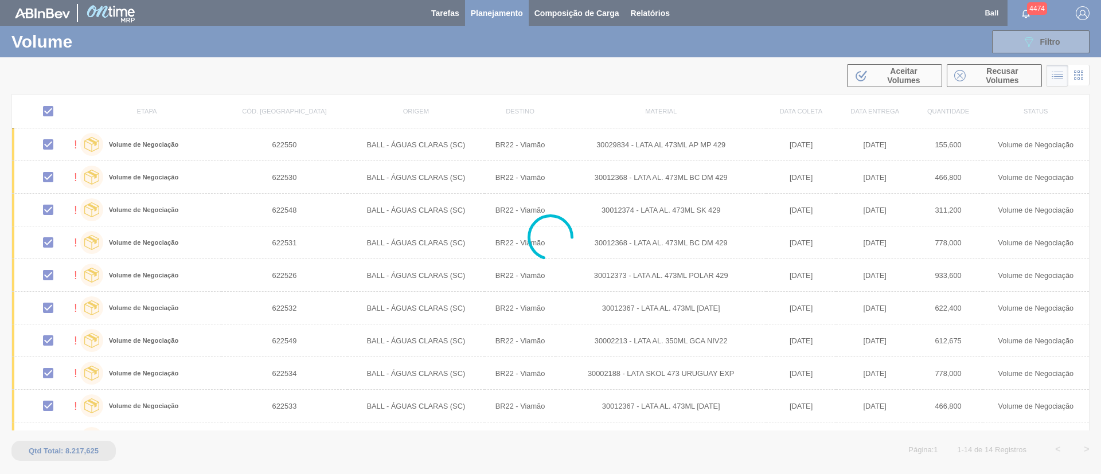
checkbox input "false"
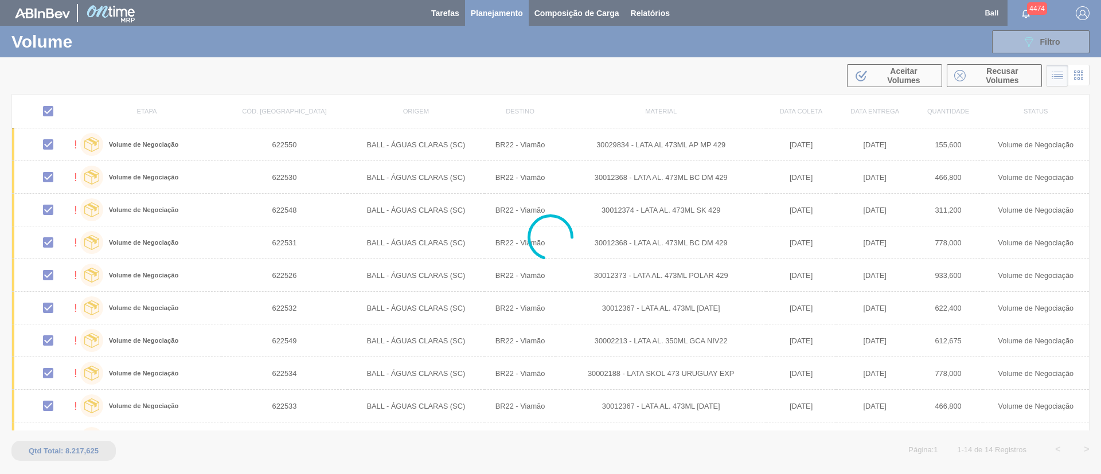
checkbox input "false"
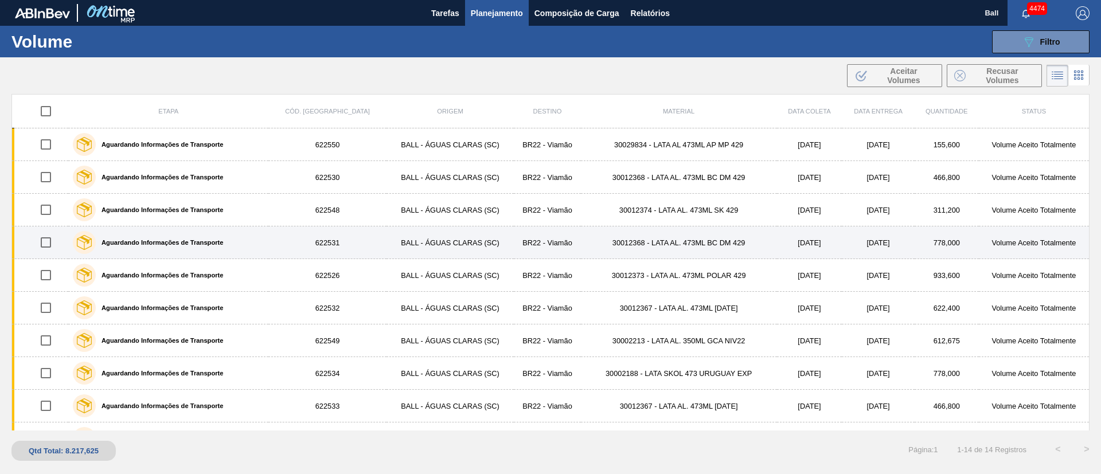
click at [777, 258] on td "20/9/2025" at bounding box center [809, 242] width 65 height 33
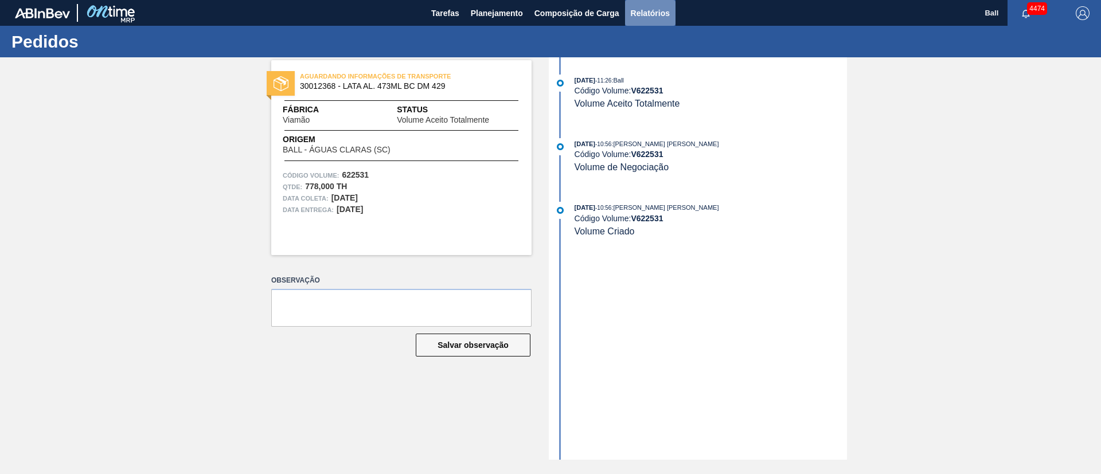
click at [649, 14] on span "Relatórios" at bounding box center [650, 13] width 39 height 14
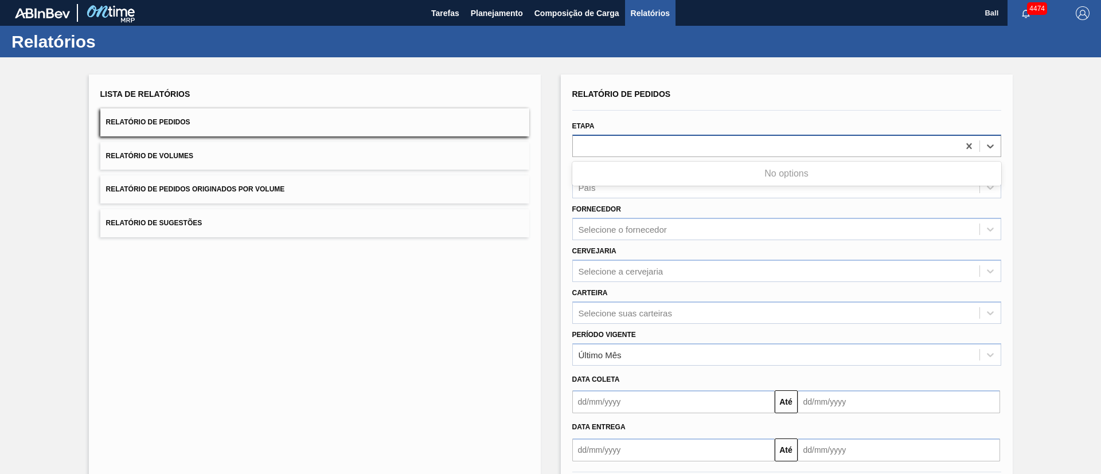
click at [642, 138] on div at bounding box center [766, 146] width 386 height 17
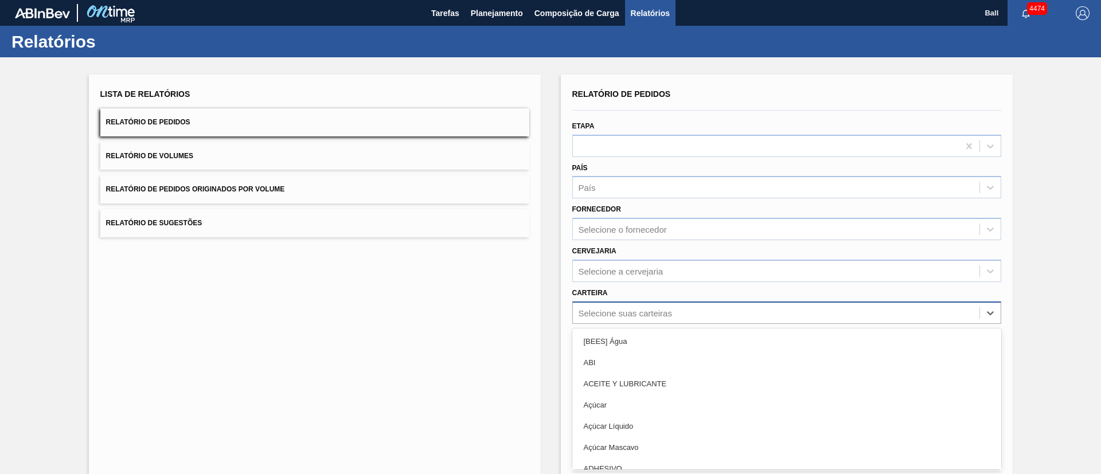
click at [653, 312] on div "option [BEES] Água focused, 1 of 101. 101 results available. Use Up and Down to…" at bounding box center [786, 313] width 429 height 22
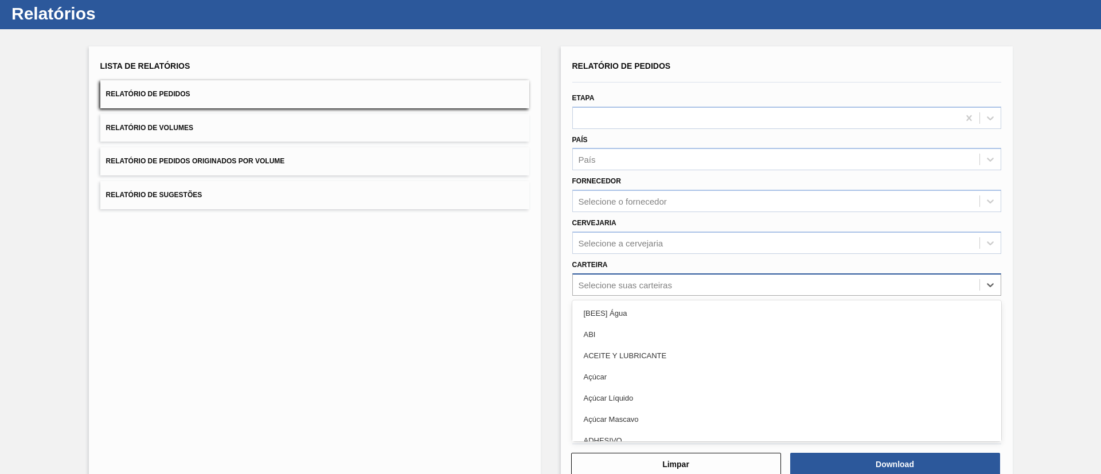
scroll to position [31, 0]
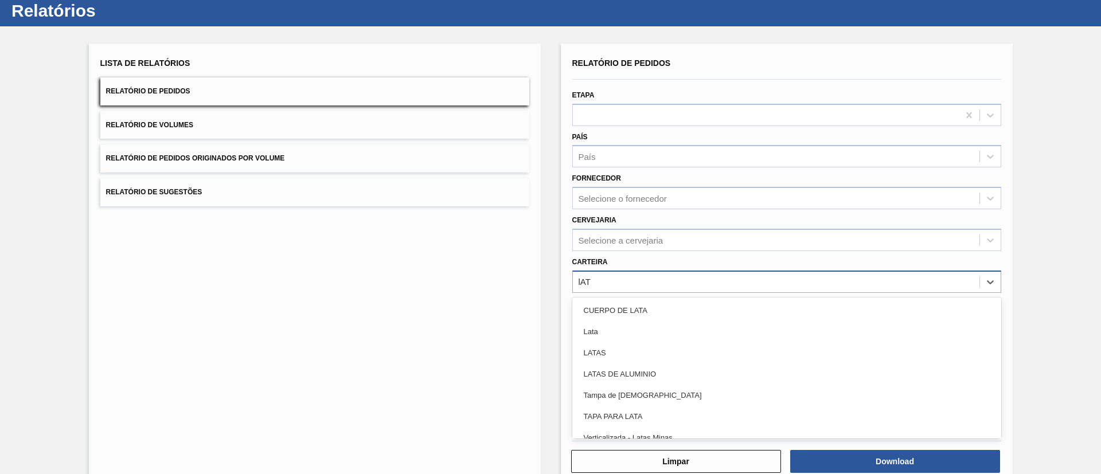
type input "lATA"
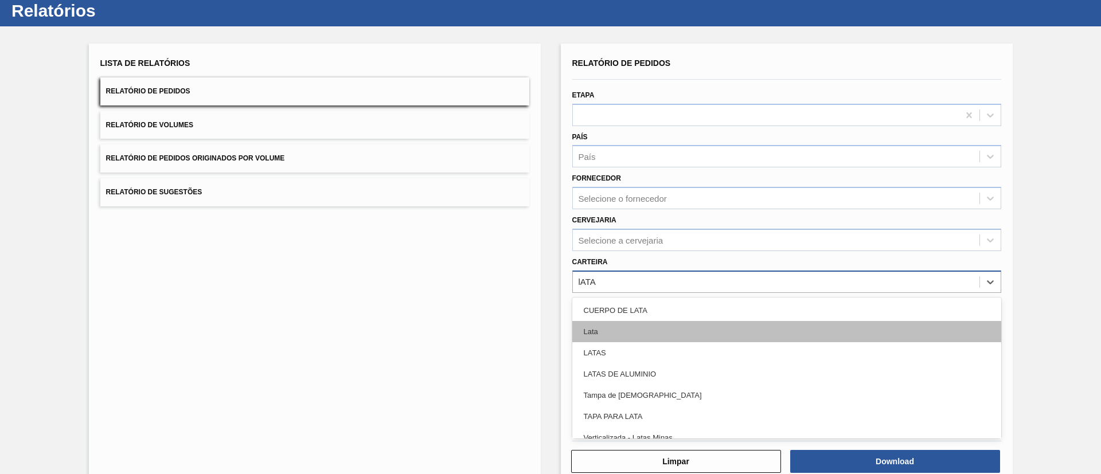
click at [654, 333] on div "Lata" at bounding box center [786, 331] width 429 height 21
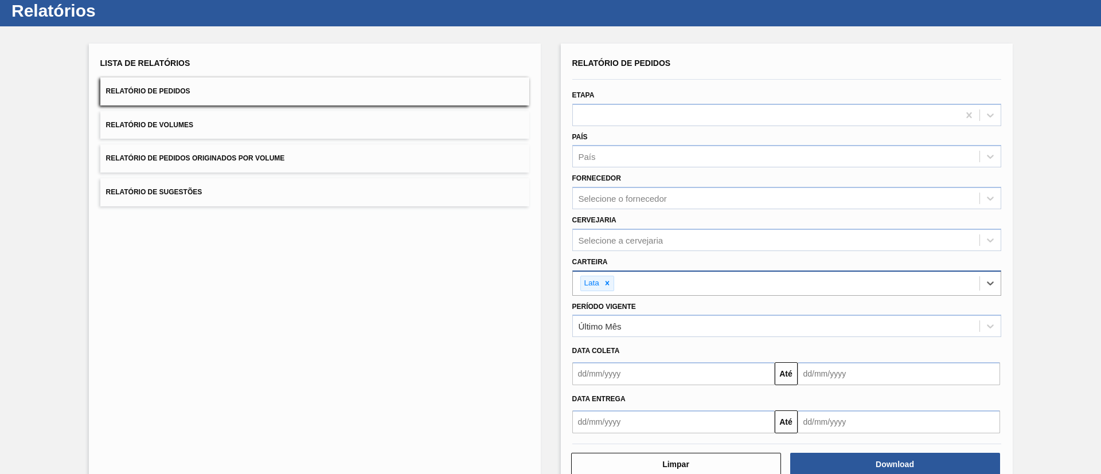
type input "L"
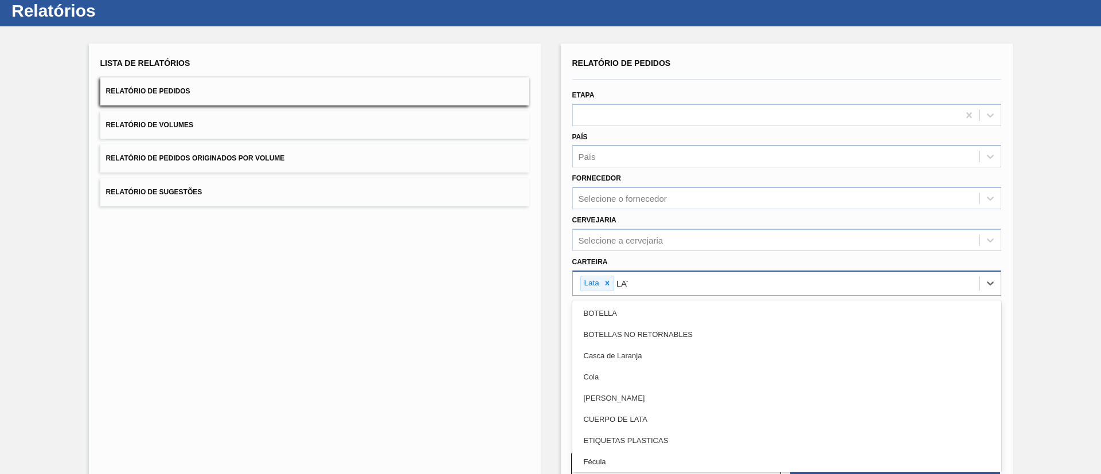
type input "LATA"
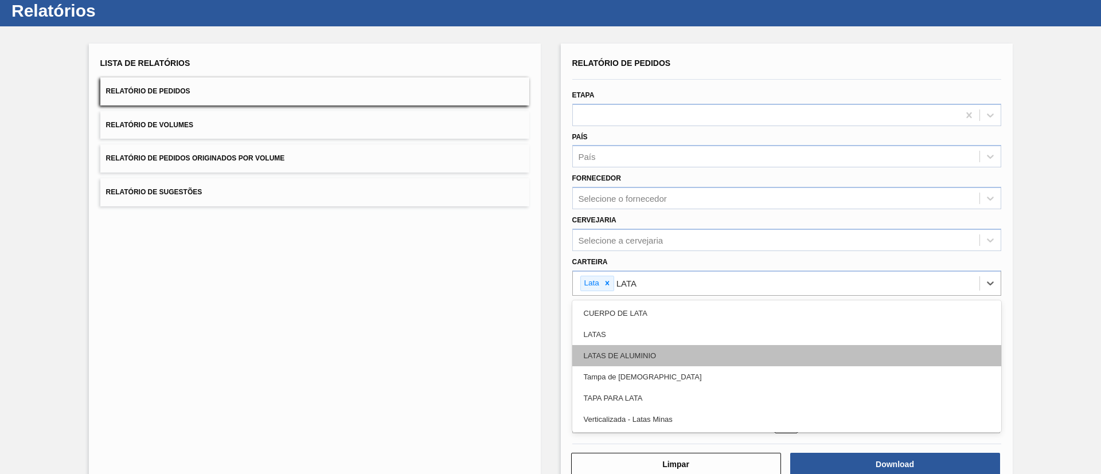
click at [687, 361] on div "LATAS DE ALUMINIO" at bounding box center [786, 355] width 429 height 21
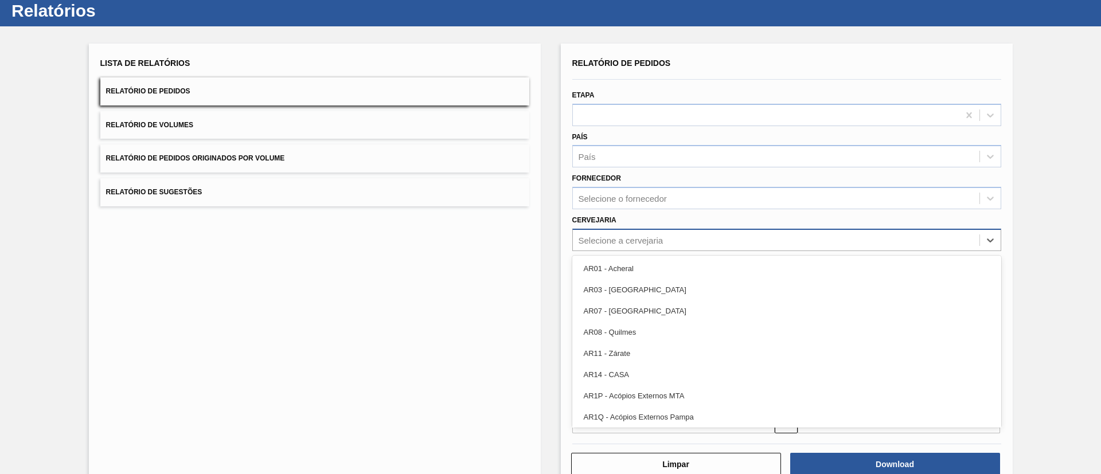
click at [692, 236] on div "Selecione a cervejaria" at bounding box center [776, 240] width 407 height 17
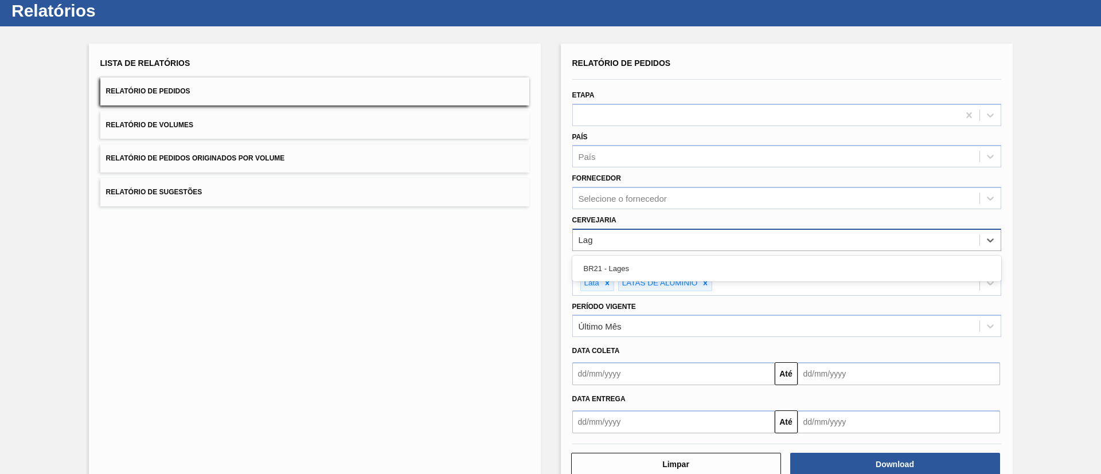
type input "Lage"
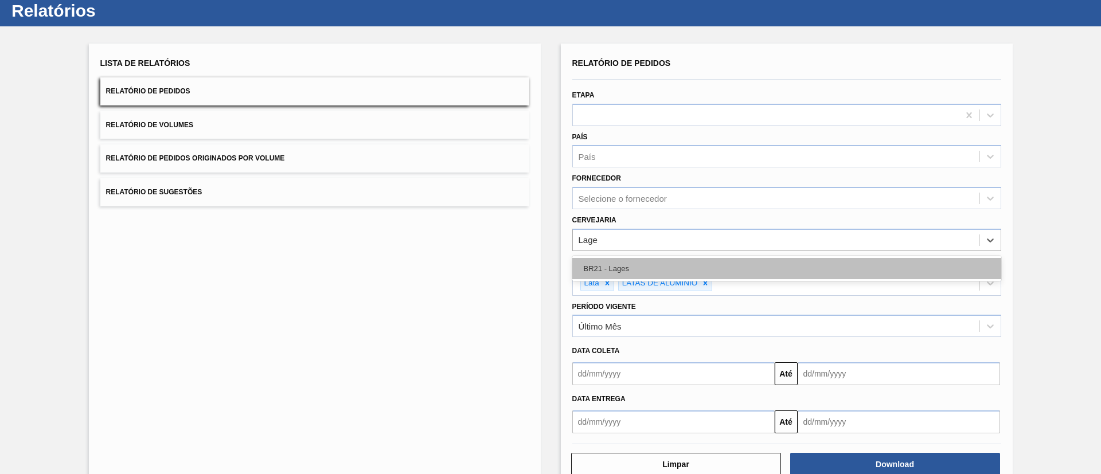
click at [678, 263] on div "BR21 - Lages" at bounding box center [786, 268] width 429 height 21
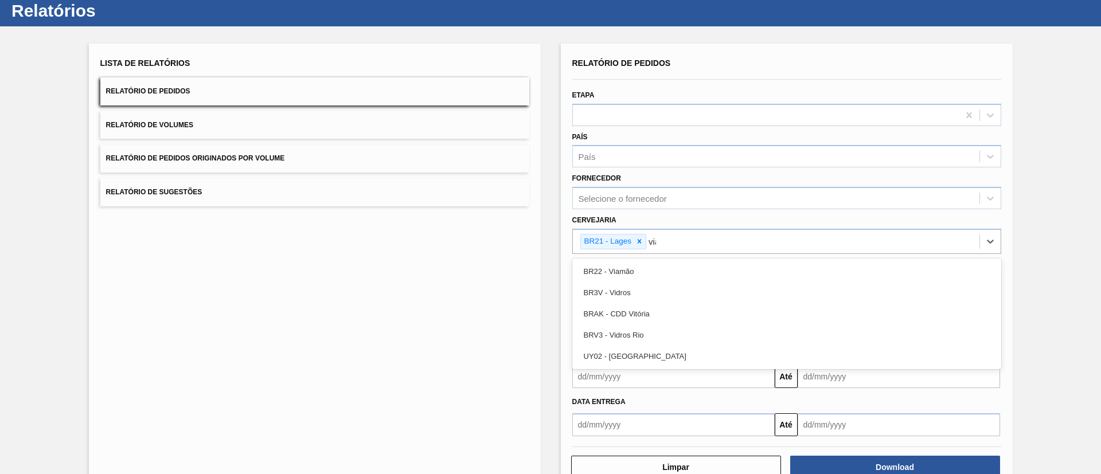
type input "viam"
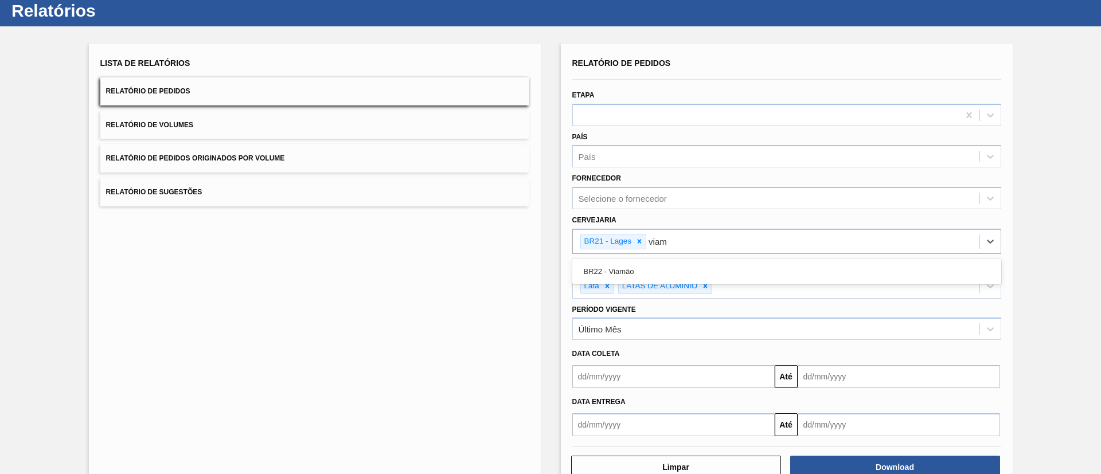
click at [678, 264] on div "BR22 - Viamão" at bounding box center [786, 271] width 429 height 21
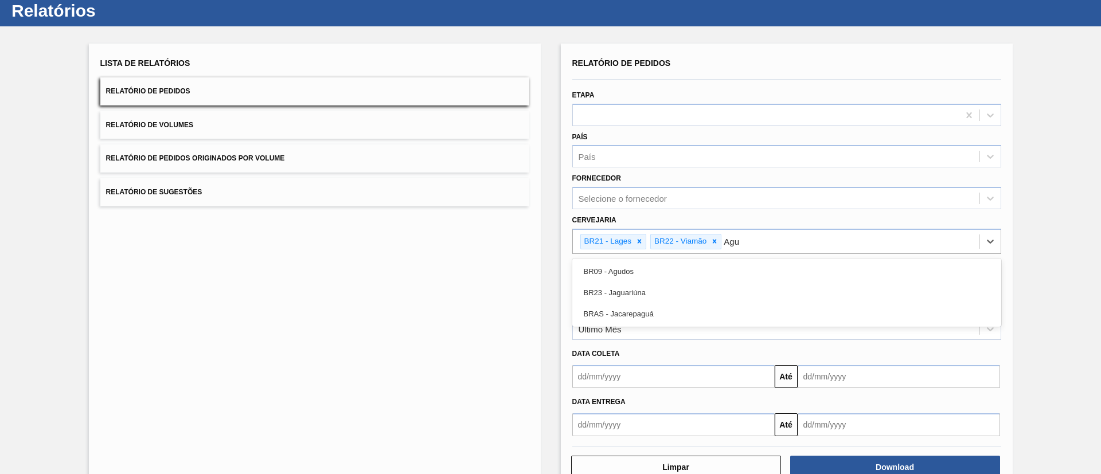
type input "Agud"
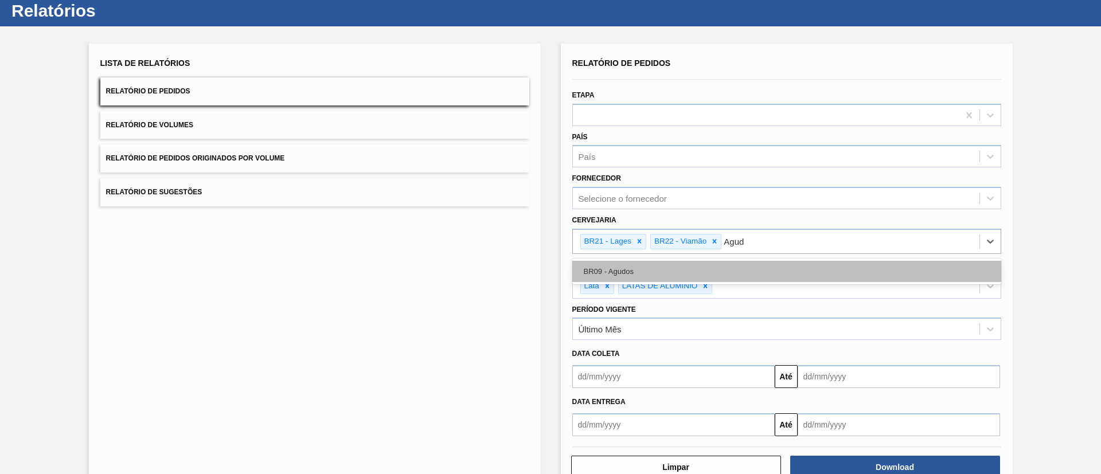
click at [639, 270] on div "BR09 - Agudos" at bounding box center [786, 271] width 429 height 21
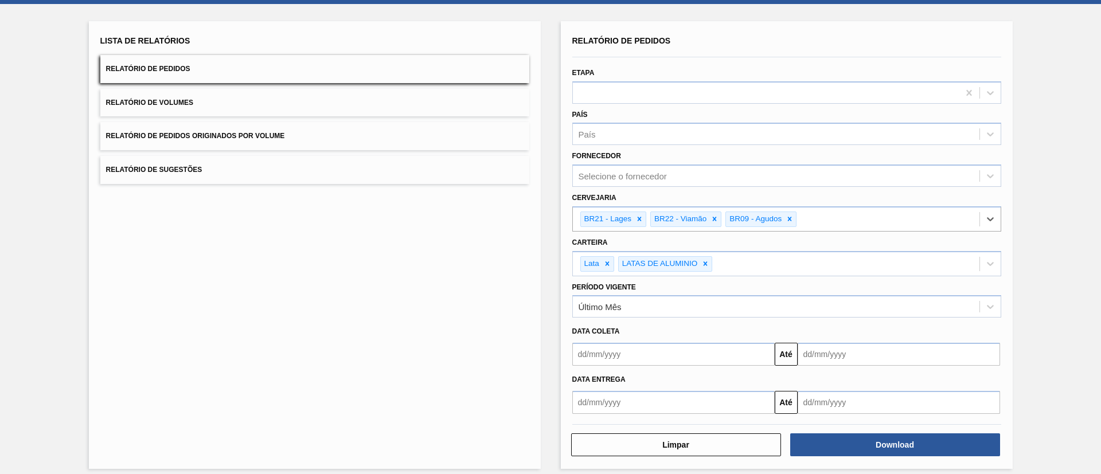
scroll to position [63, 0]
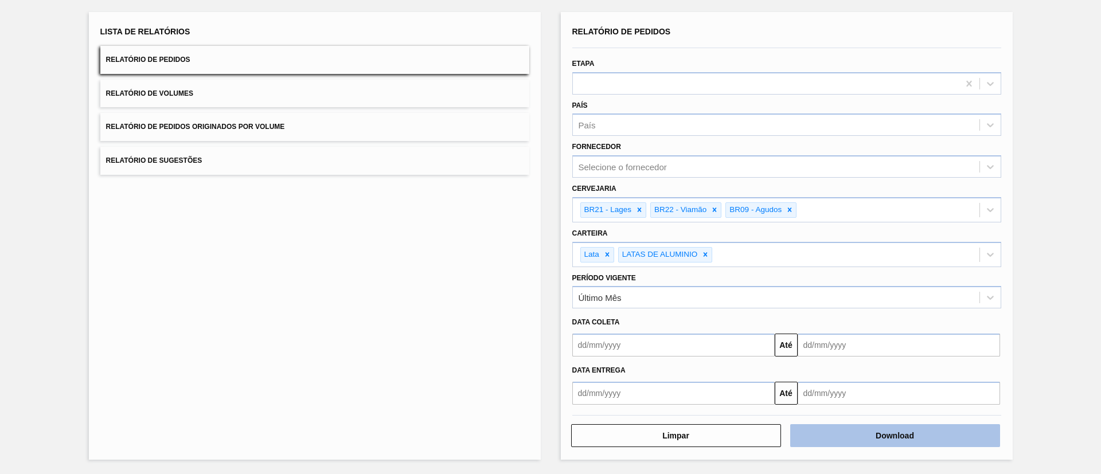
click at [906, 435] on button "Download" at bounding box center [895, 435] width 210 height 23
click at [462, 87] on button "Relatório de Volumes" at bounding box center [314, 94] width 429 height 28
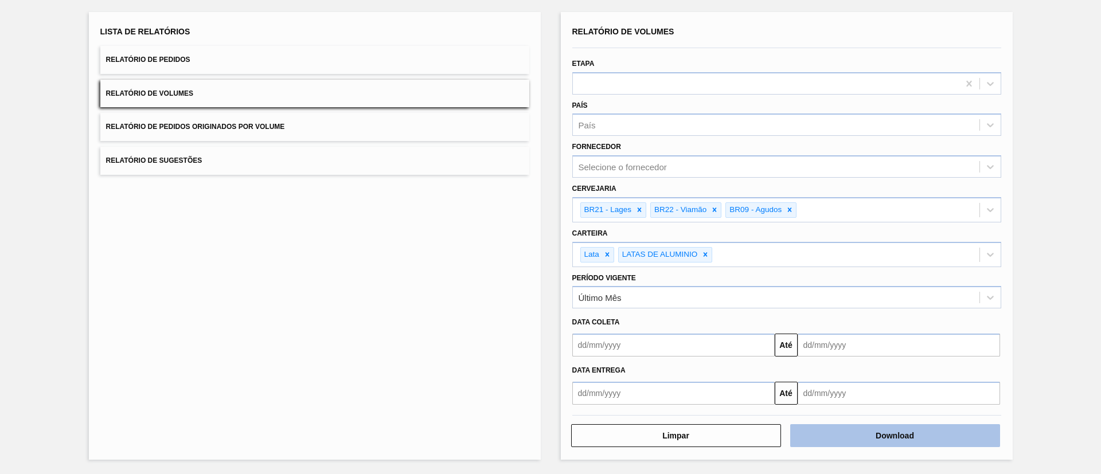
click at [974, 438] on button "Download" at bounding box center [895, 435] width 210 height 23
